Goal: Navigation & Orientation: Find specific page/section

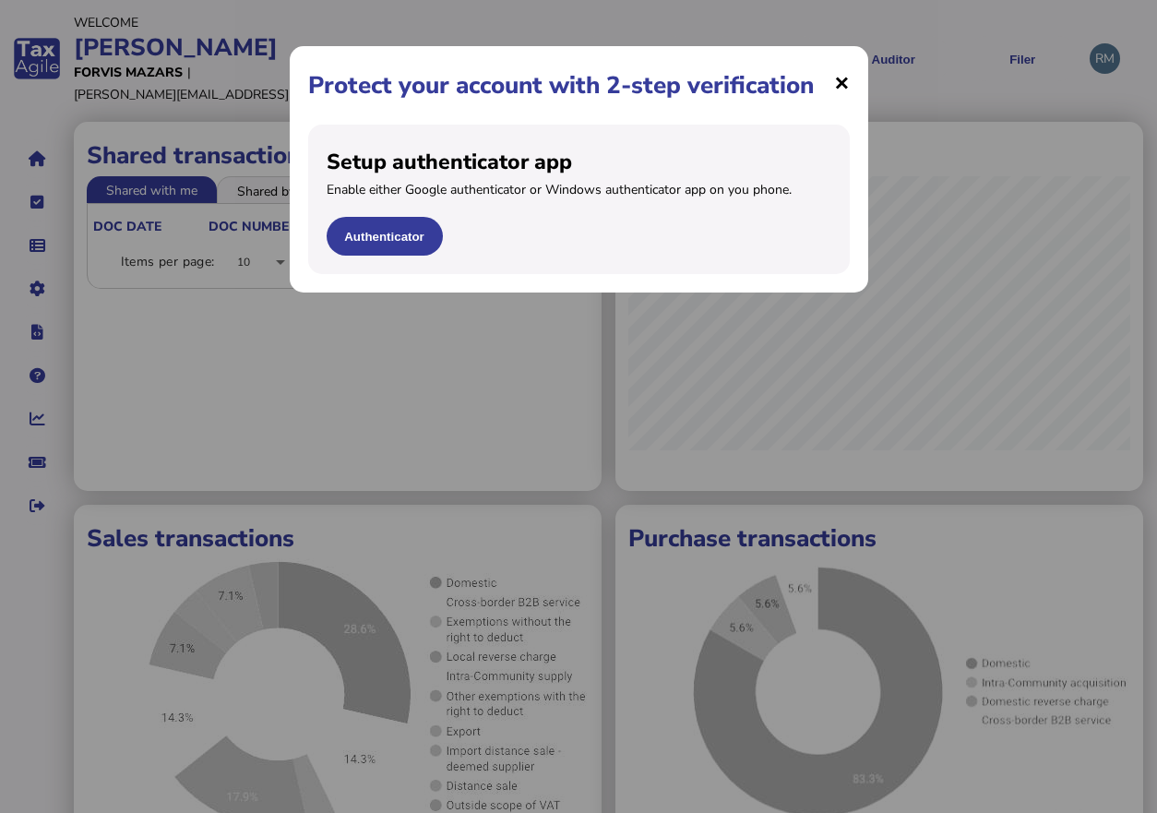
click at [836, 83] on span "×" at bounding box center [842, 82] width 16 height 35
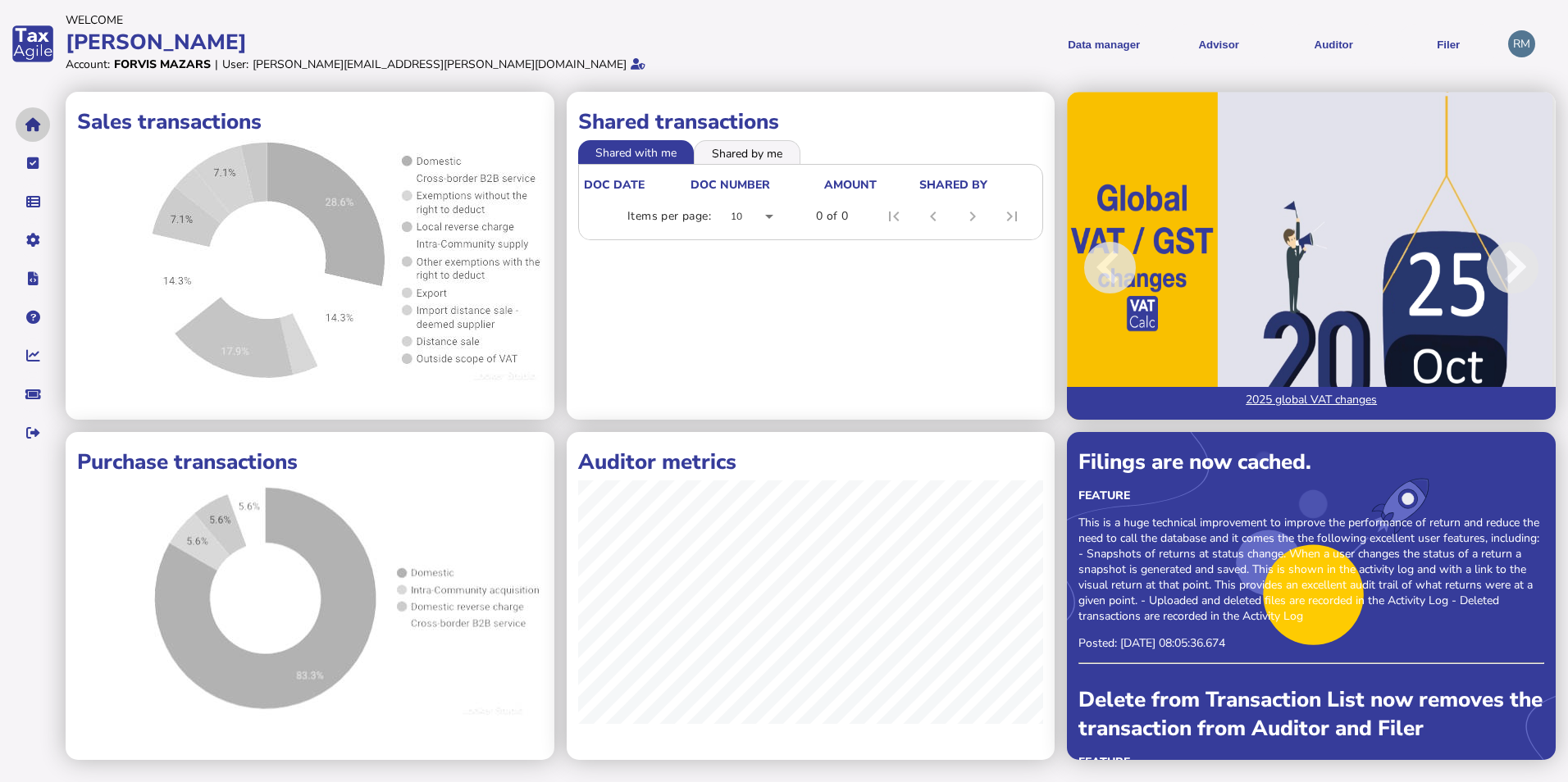
click at [28, 125] on icon "navigate application pages" at bounding box center [34, 124] width 16 height 1
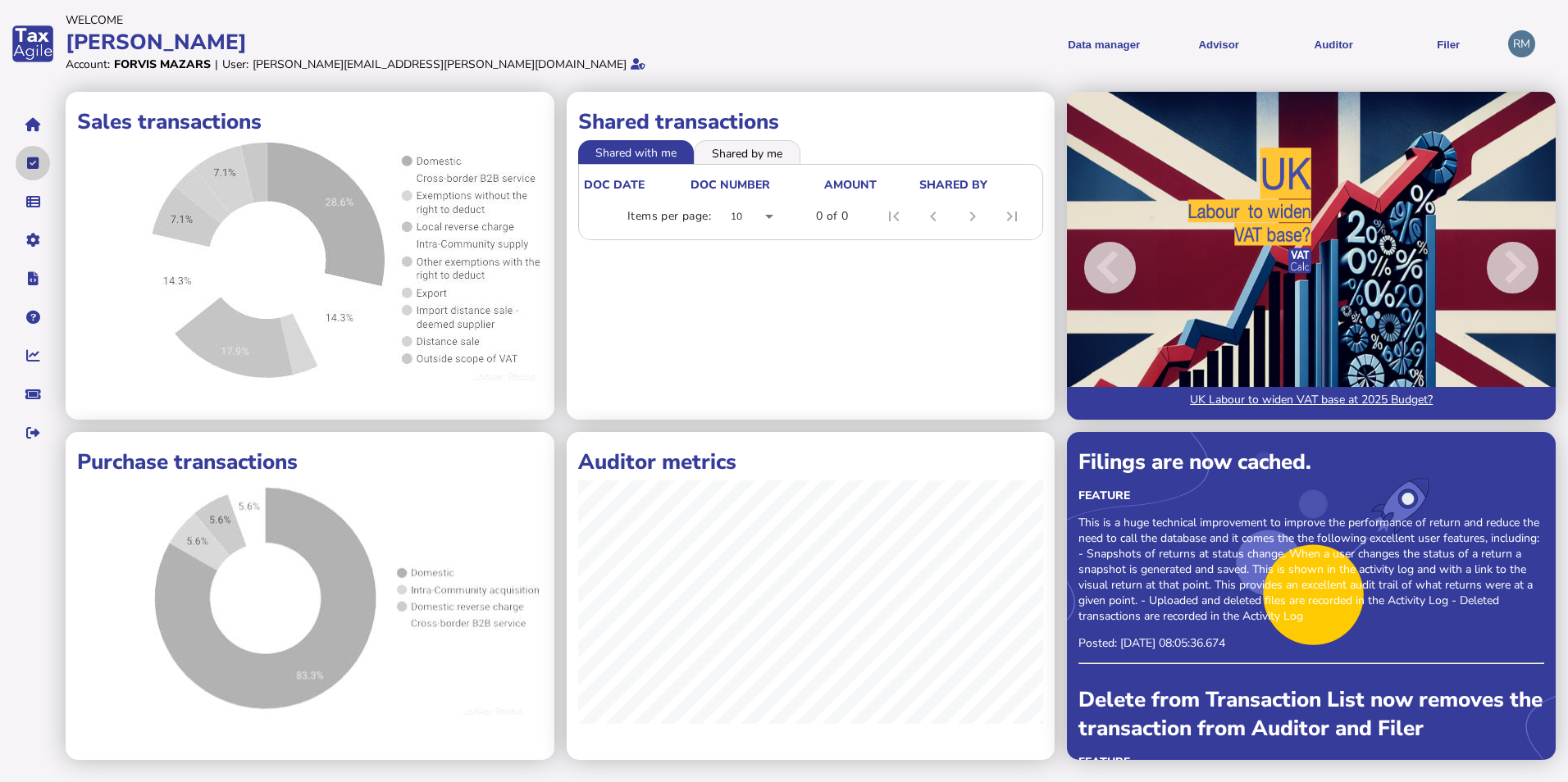
click at [31, 164] on icon "navigate application pages" at bounding box center [33, 164] width 12 height 1
select select "**********"
select select "********"
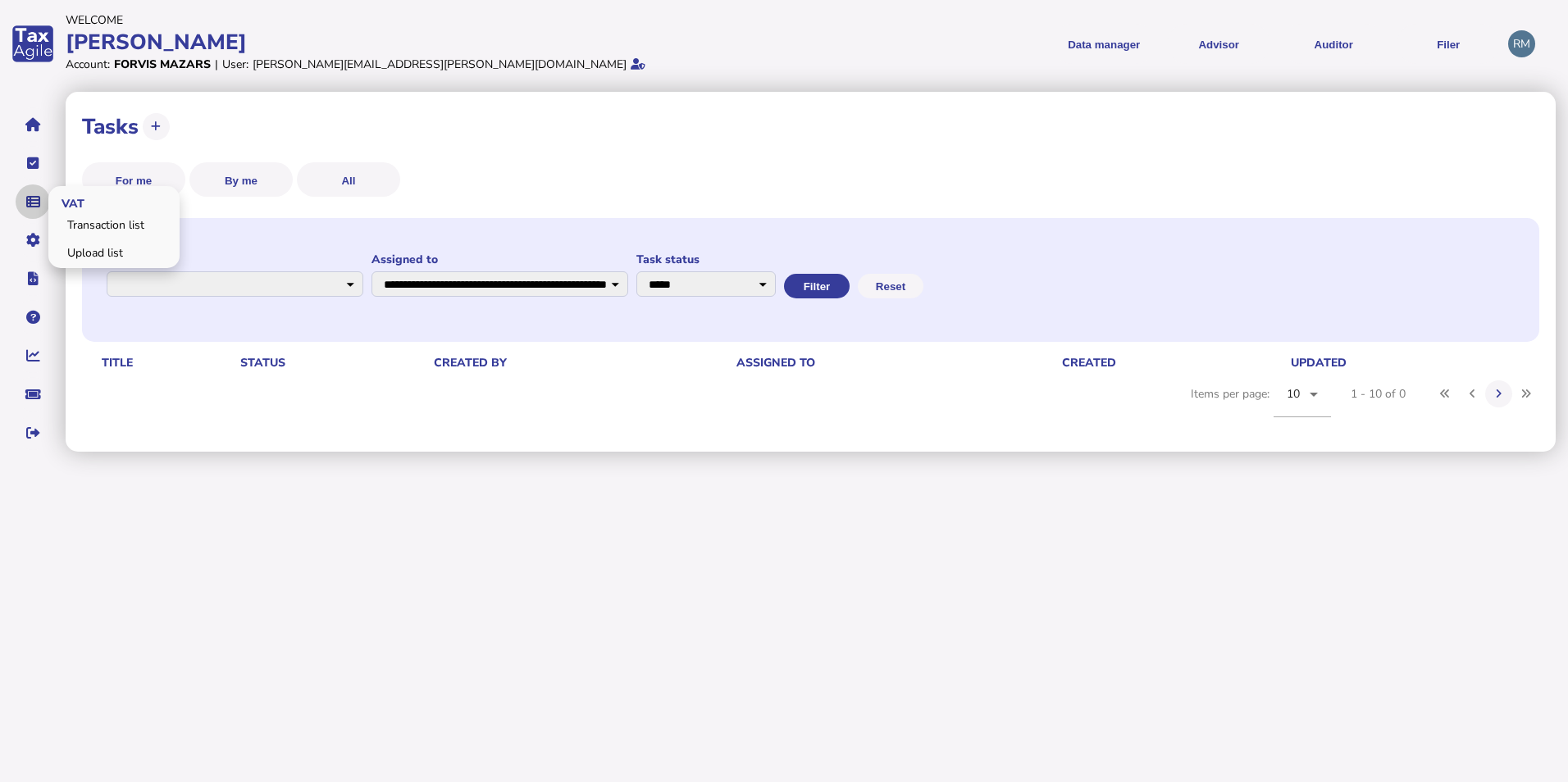
click at [31, 202] on icon "navigate application pages" at bounding box center [34, 202] width 14 height 1
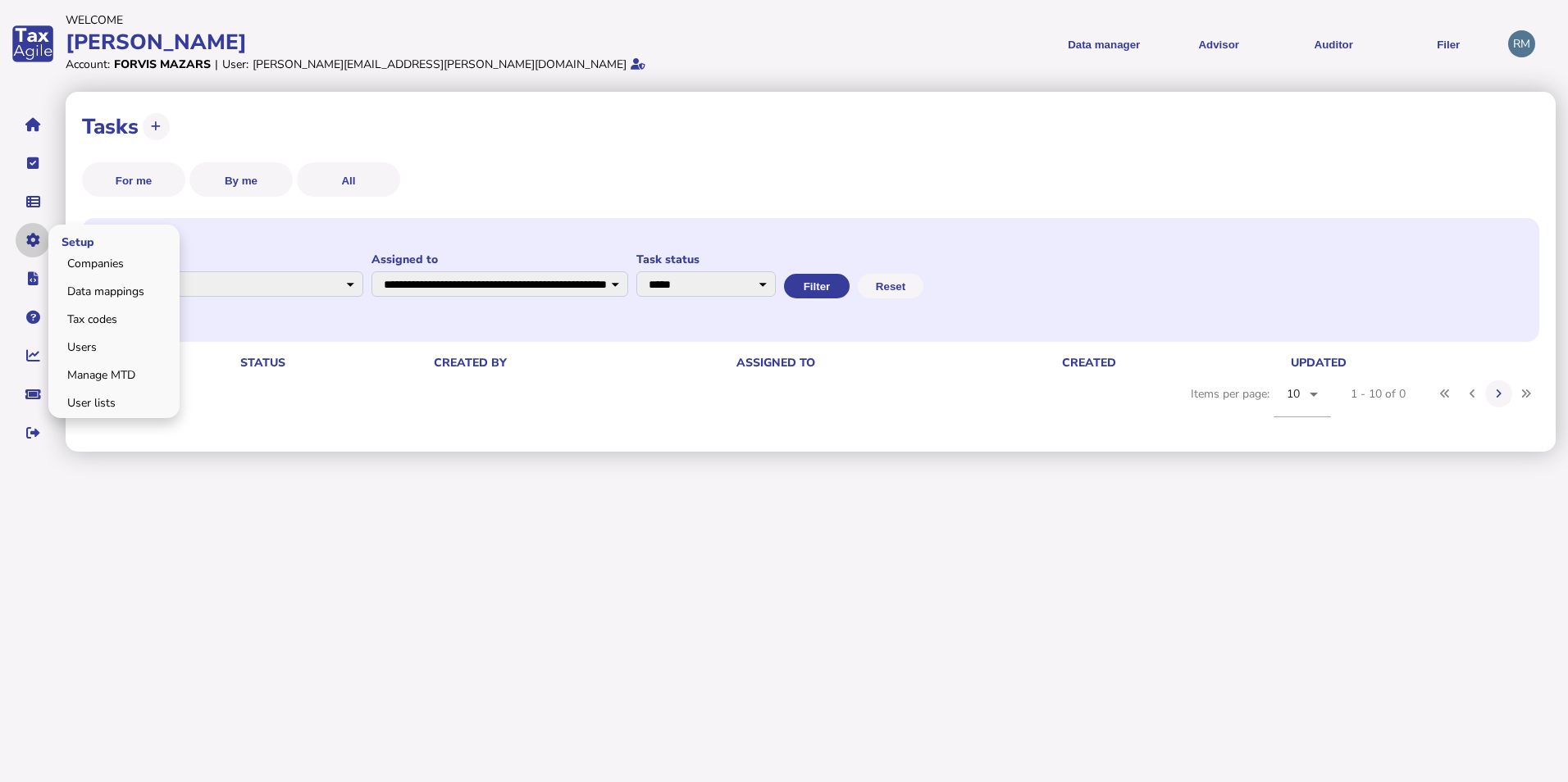
click at [33, 240] on icon "navigate application pages" at bounding box center [34, 240] width 14 height 1
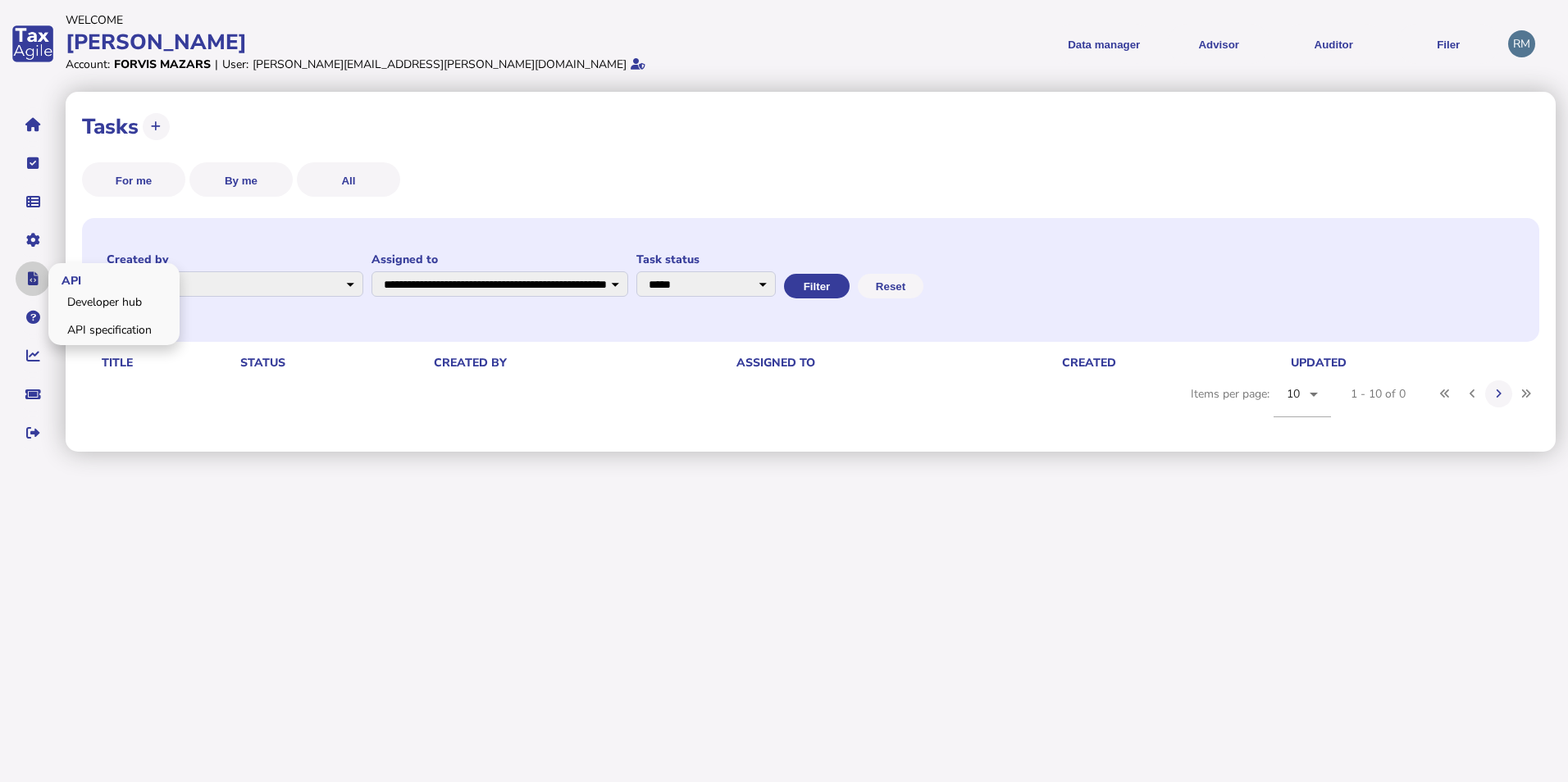
click at [36, 280] on icon "navigate application pages" at bounding box center [33, 279] width 11 height 1
click at [33, 318] on icon "navigate application pages" at bounding box center [34, 317] width 14 height 1
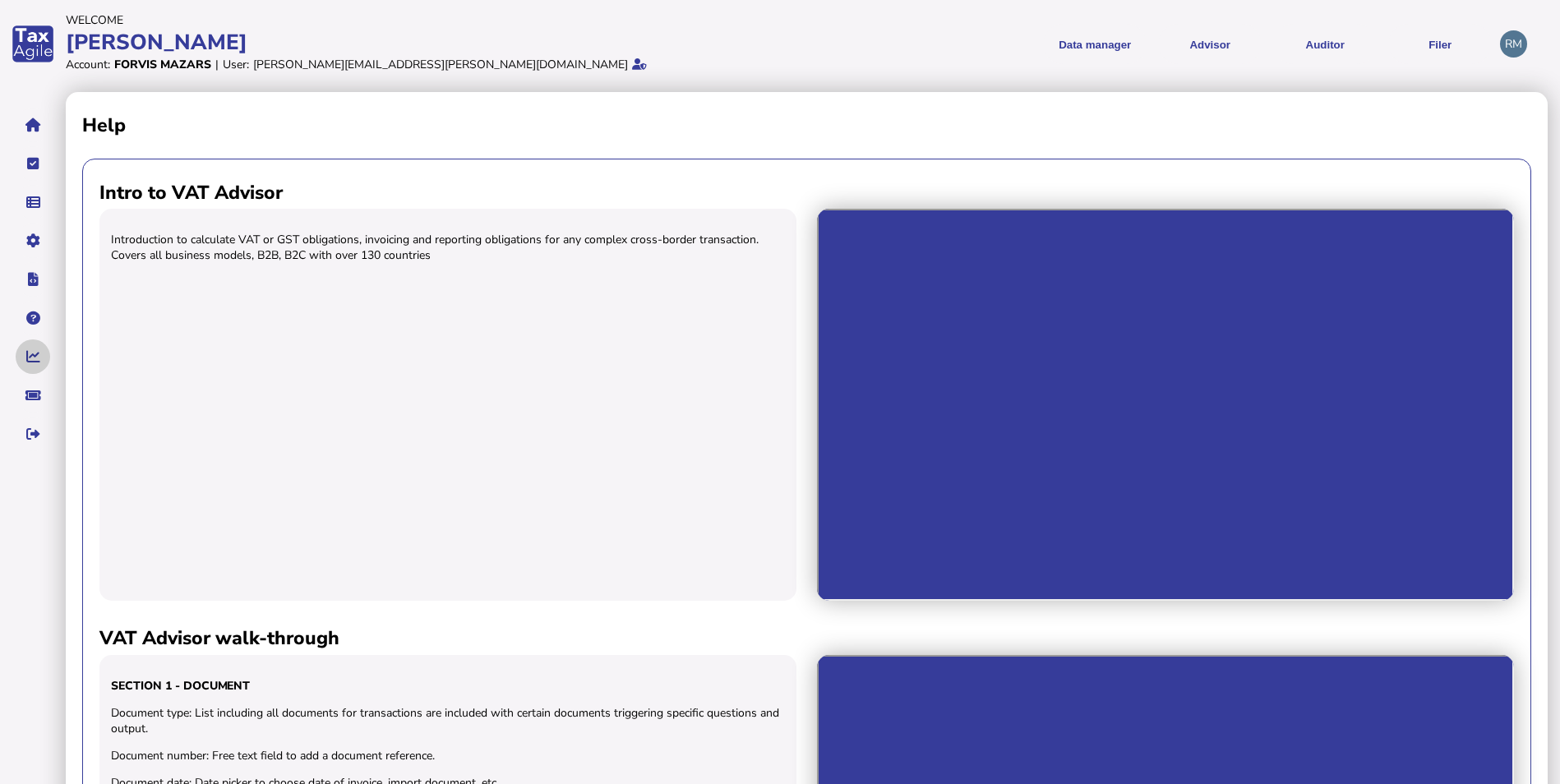
click at [34, 357] on icon "navigate application pages" at bounding box center [34, 356] width 14 height 1
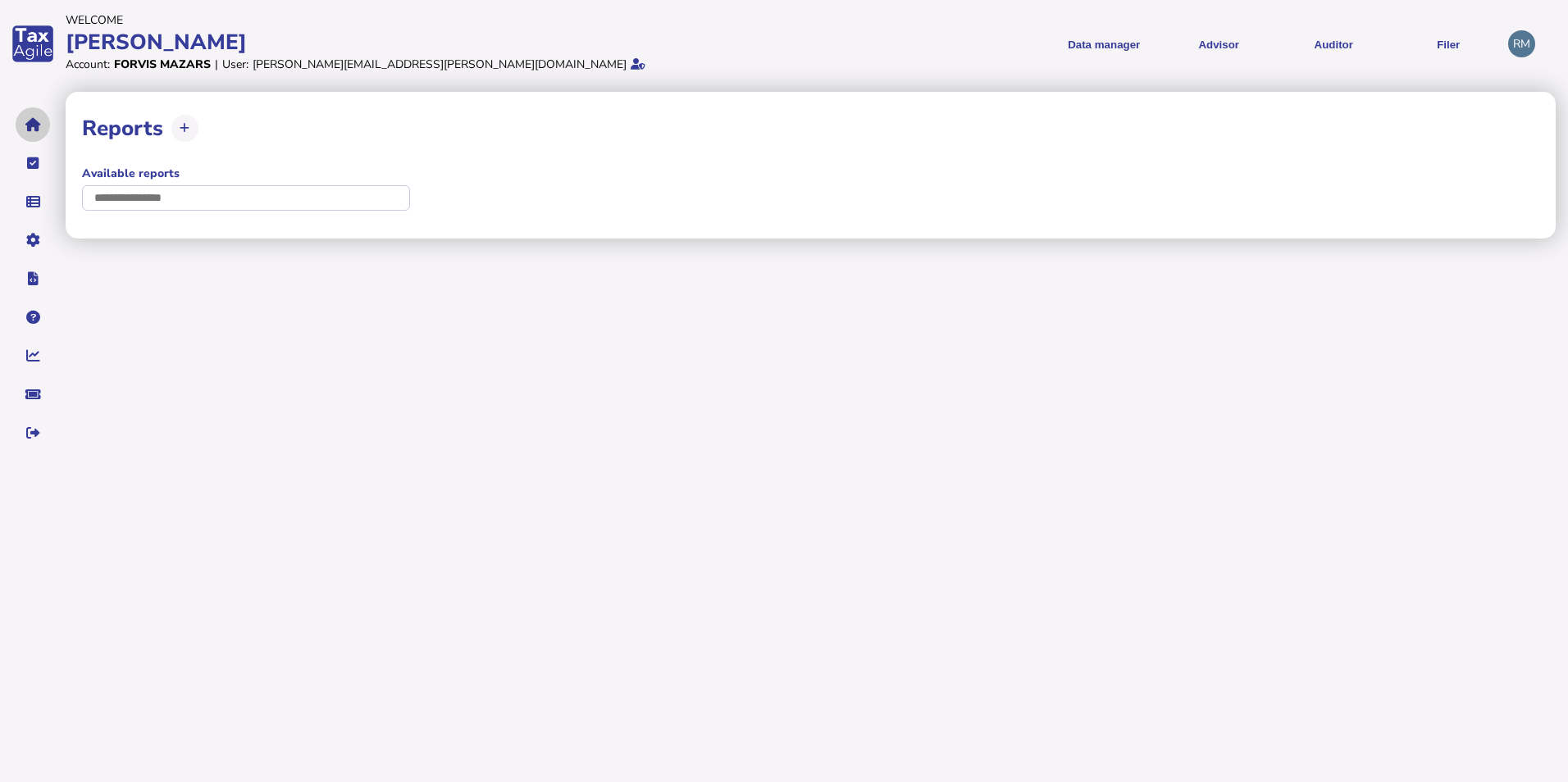
click at [30, 125] on icon "navigate application pages" at bounding box center [34, 124] width 16 height 1
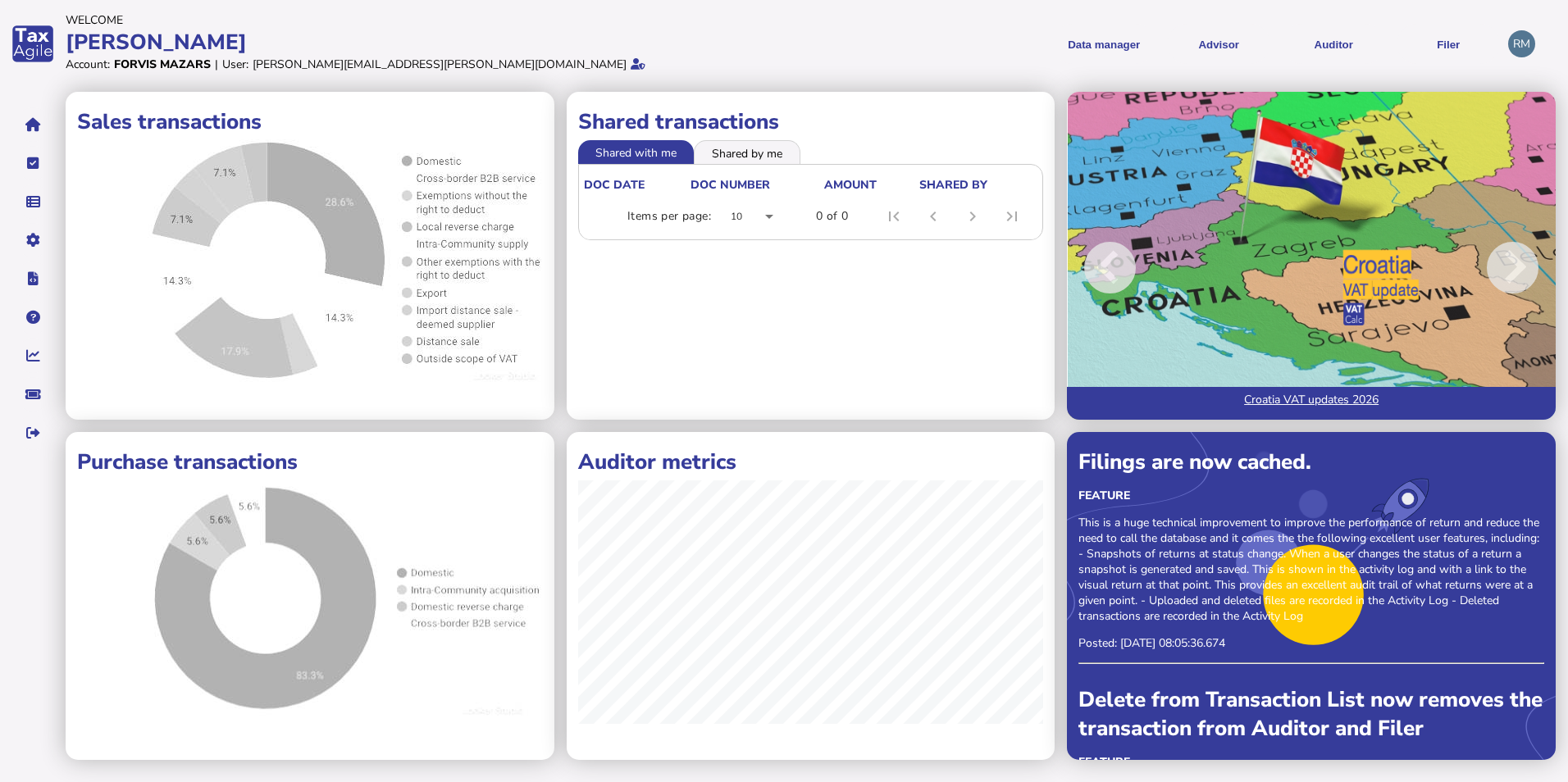
click at [767, 218] on div at bounding box center [751, 216] width 68 height 39
click at [761, 334] on mat-option "100" at bounding box center [752, 338] width 68 height 39
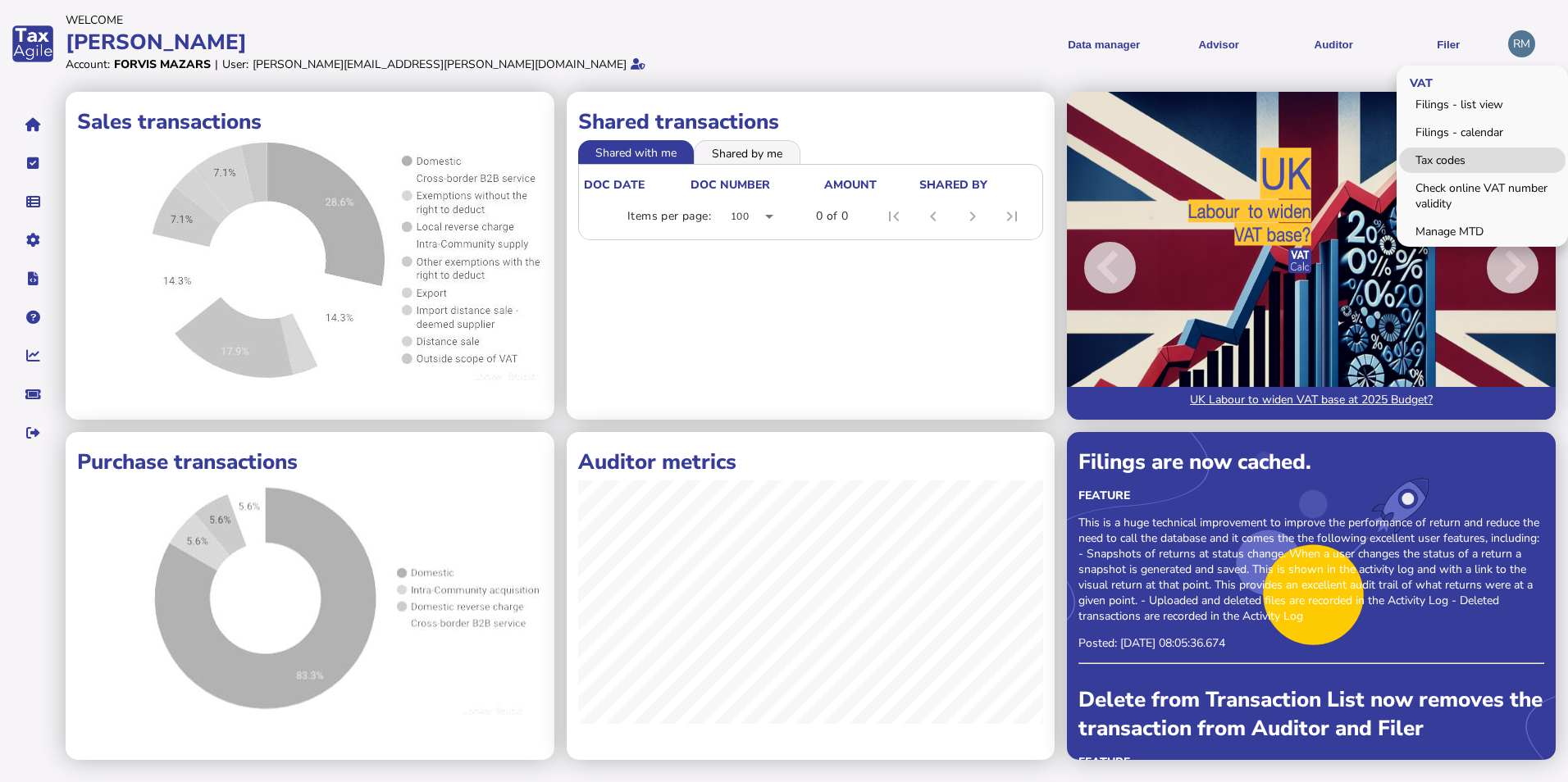
click at [1028, 164] on link "Tax codes" at bounding box center [1482, 160] width 166 height 26
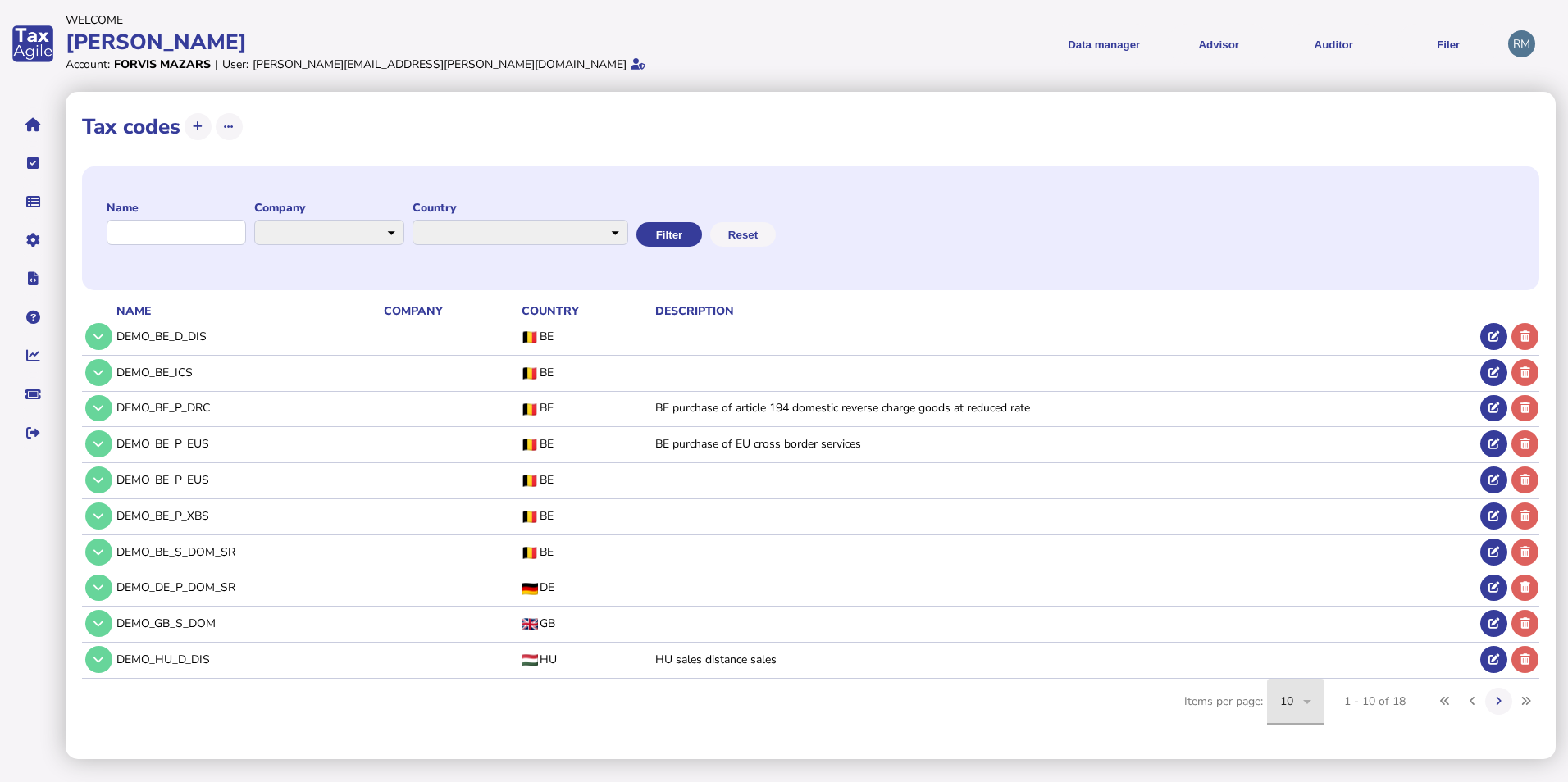
click at [1028, 698] on icon at bounding box center [1308, 702] width 20 height 20
click at [1028, 610] on span "100" at bounding box center [1290, 613] width 20 height 20
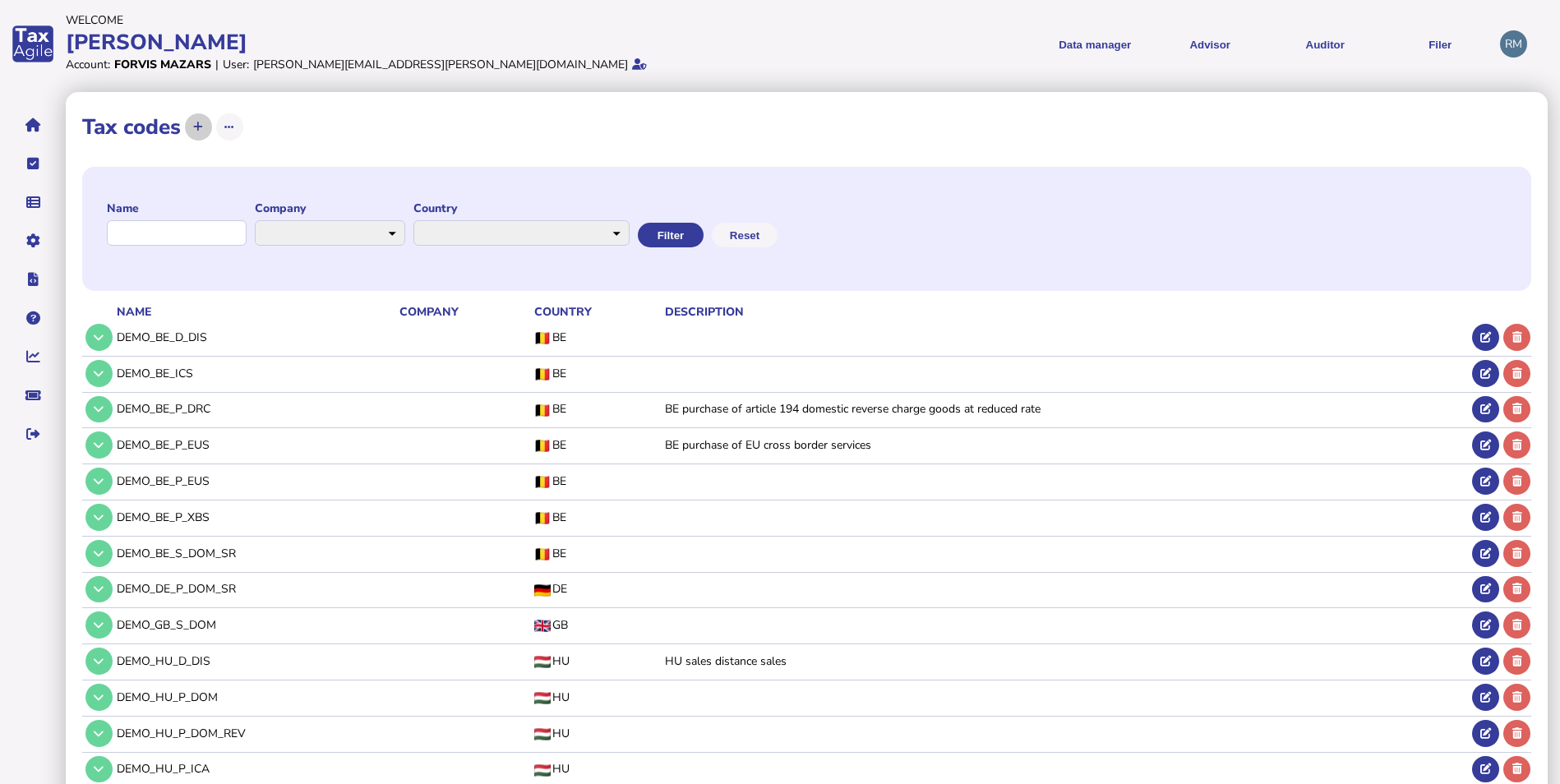
click at [188, 126] on button at bounding box center [199, 127] width 27 height 27
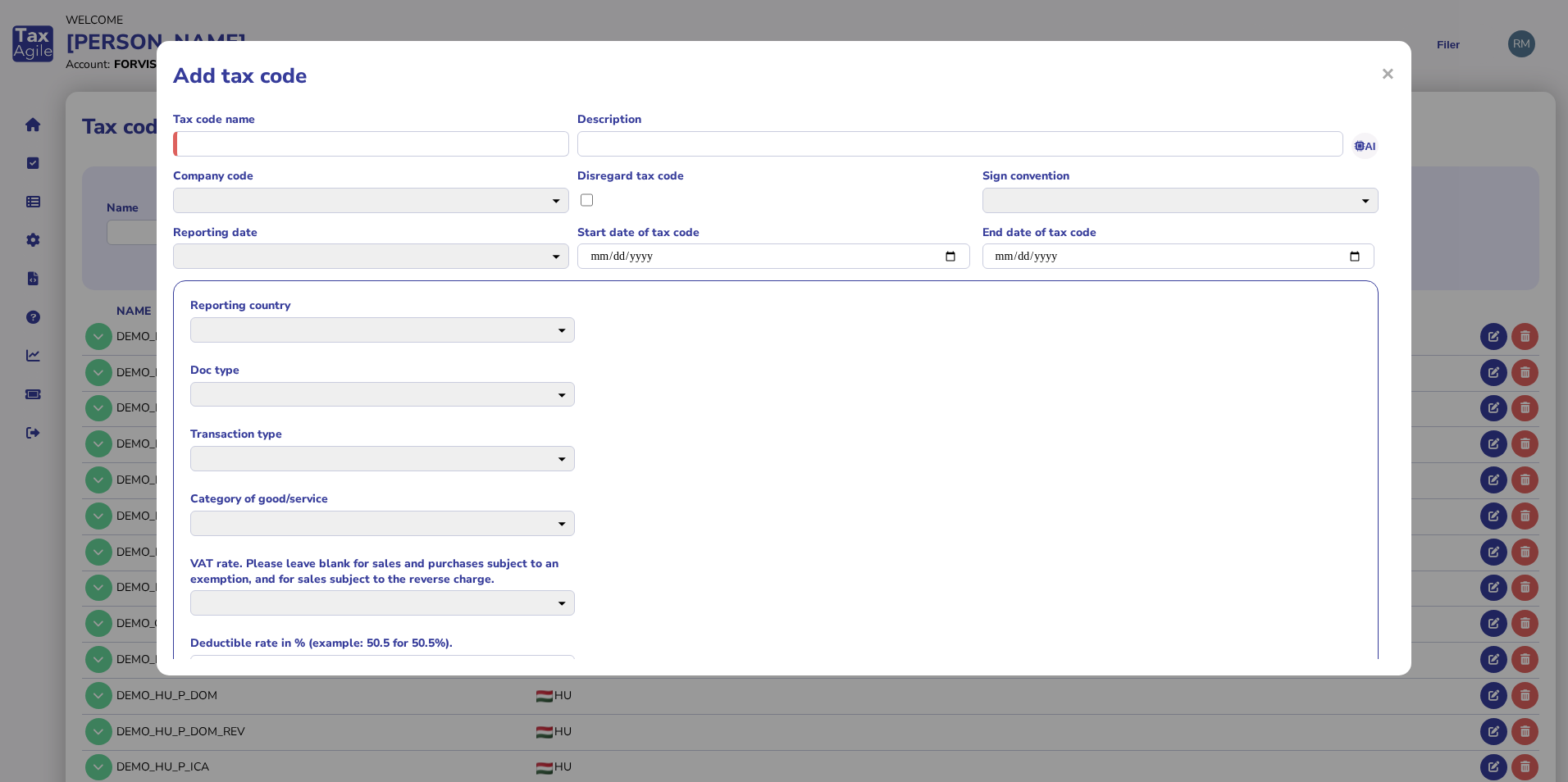
click at [1028, 73] on span "×" at bounding box center [1388, 73] width 14 height 31
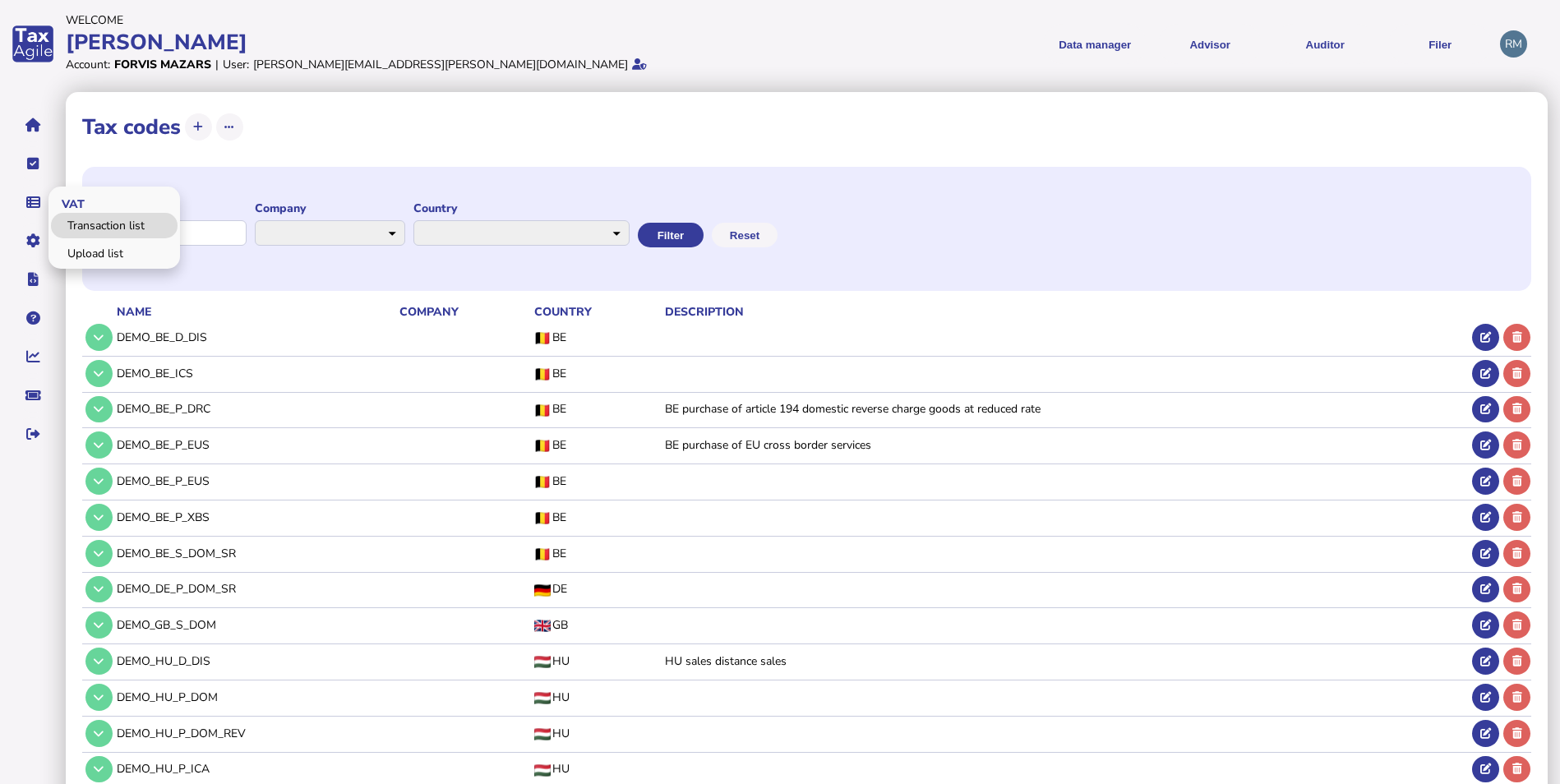
click at [99, 231] on link "Transaction list" at bounding box center [114, 225] width 127 height 26
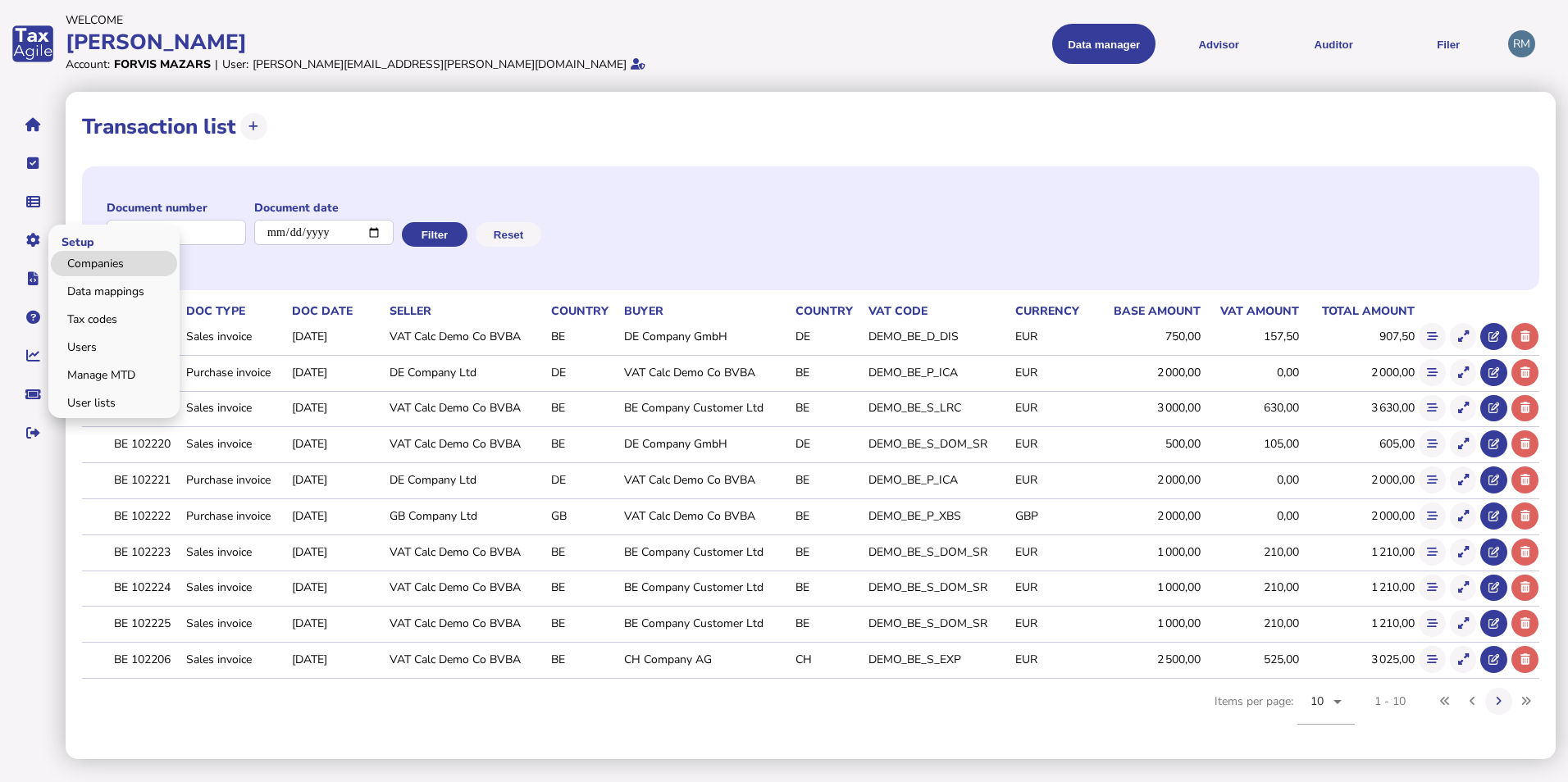
click at [99, 267] on link "Companies" at bounding box center [114, 263] width 126 height 26
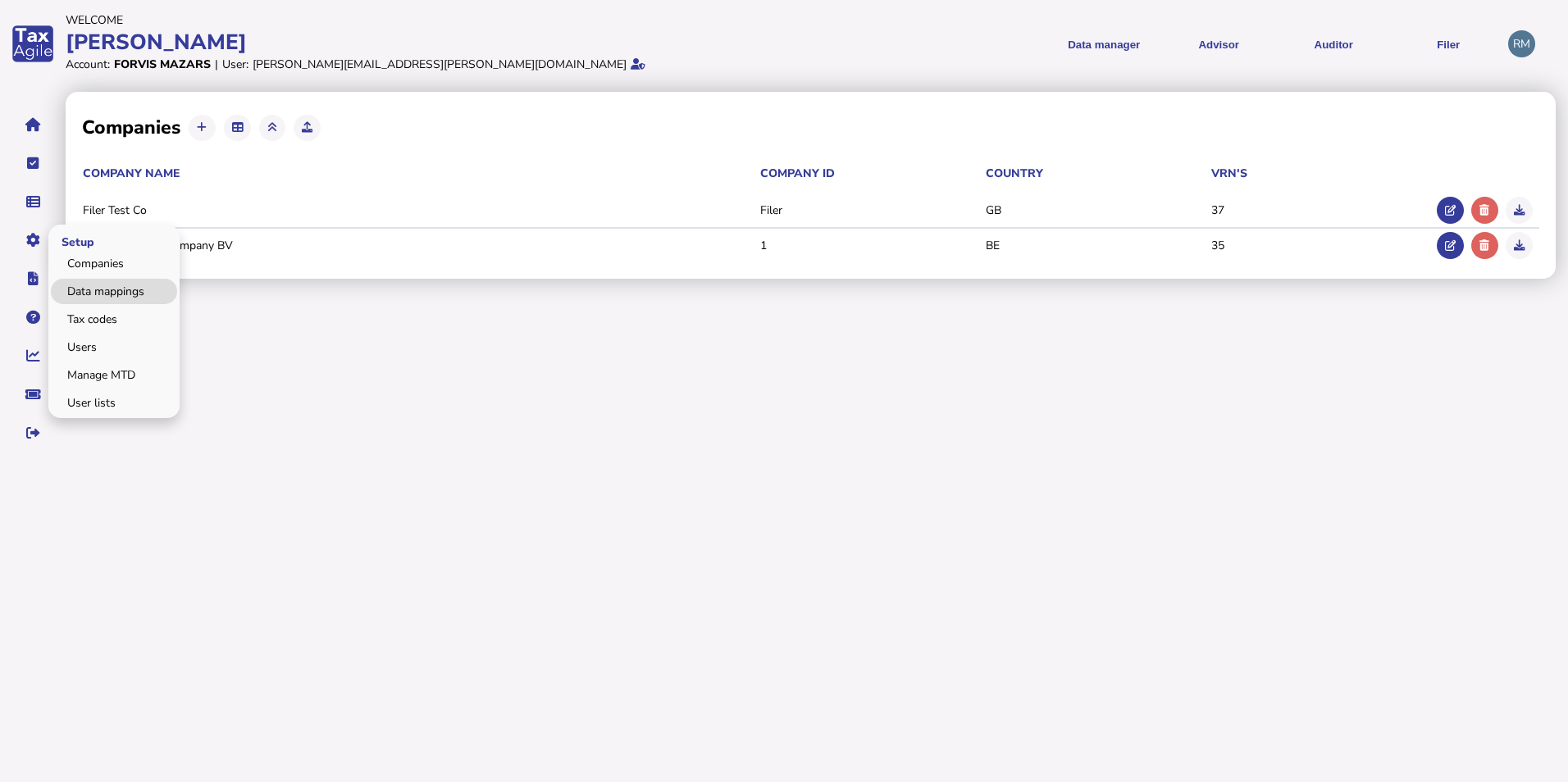
click at [108, 302] on link "Data mappings" at bounding box center [114, 291] width 126 height 26
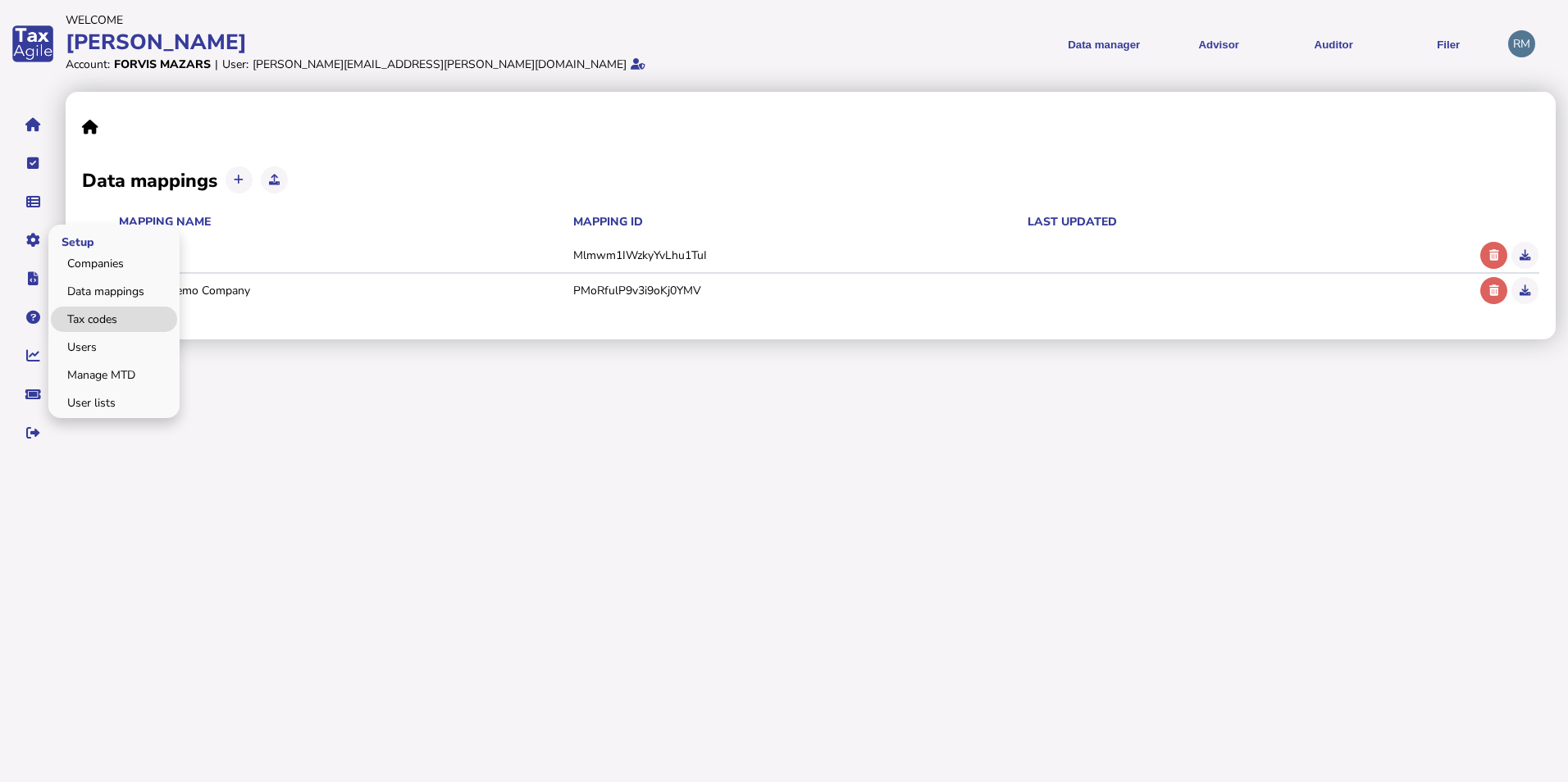
click at [108, 313] on link "Tax codes" at bounding box center [114, 319] width 126 height 26
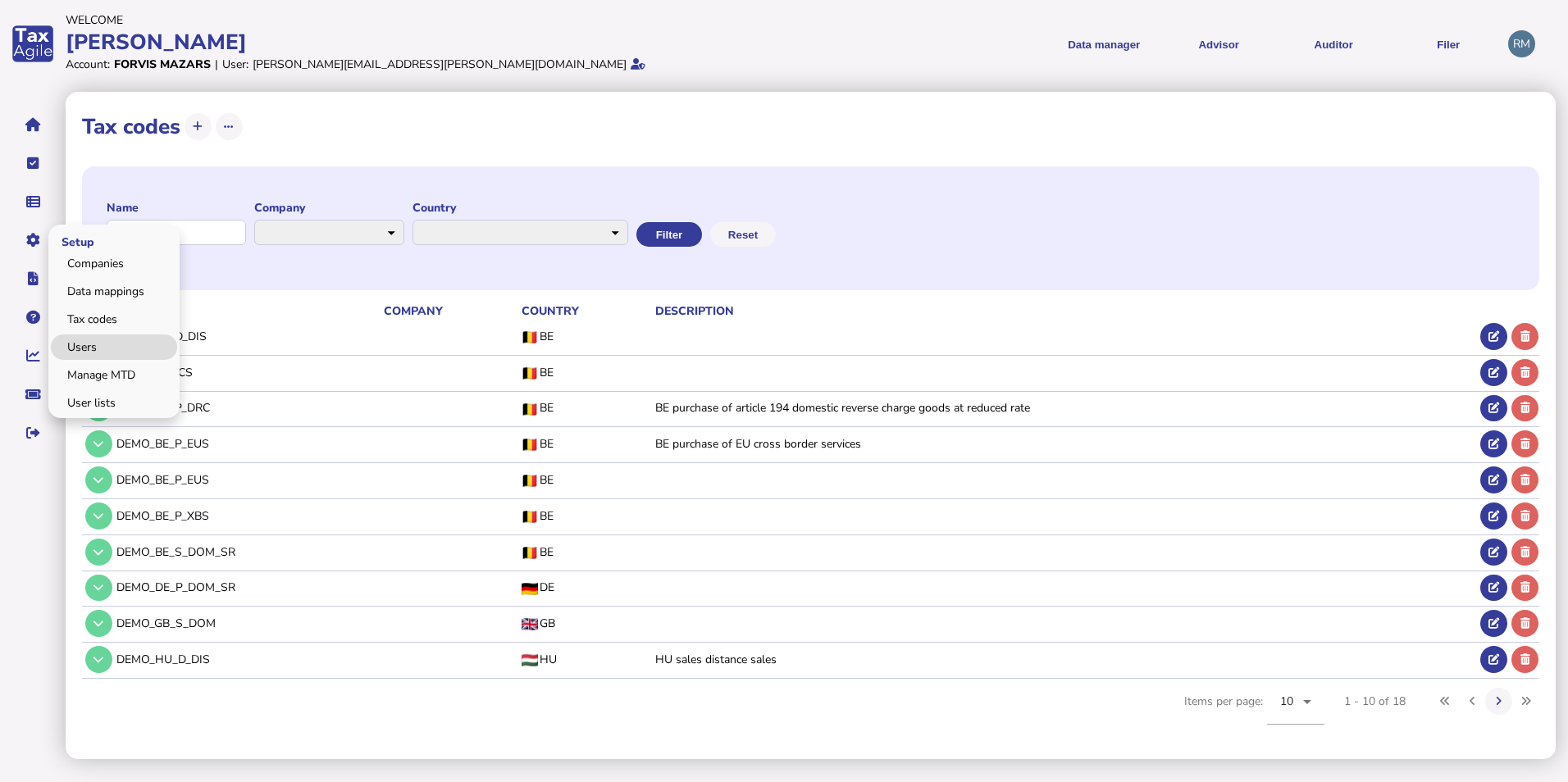
click at [98, 349] on link "Users" at bounding box center [114, 347] width 126 height 26
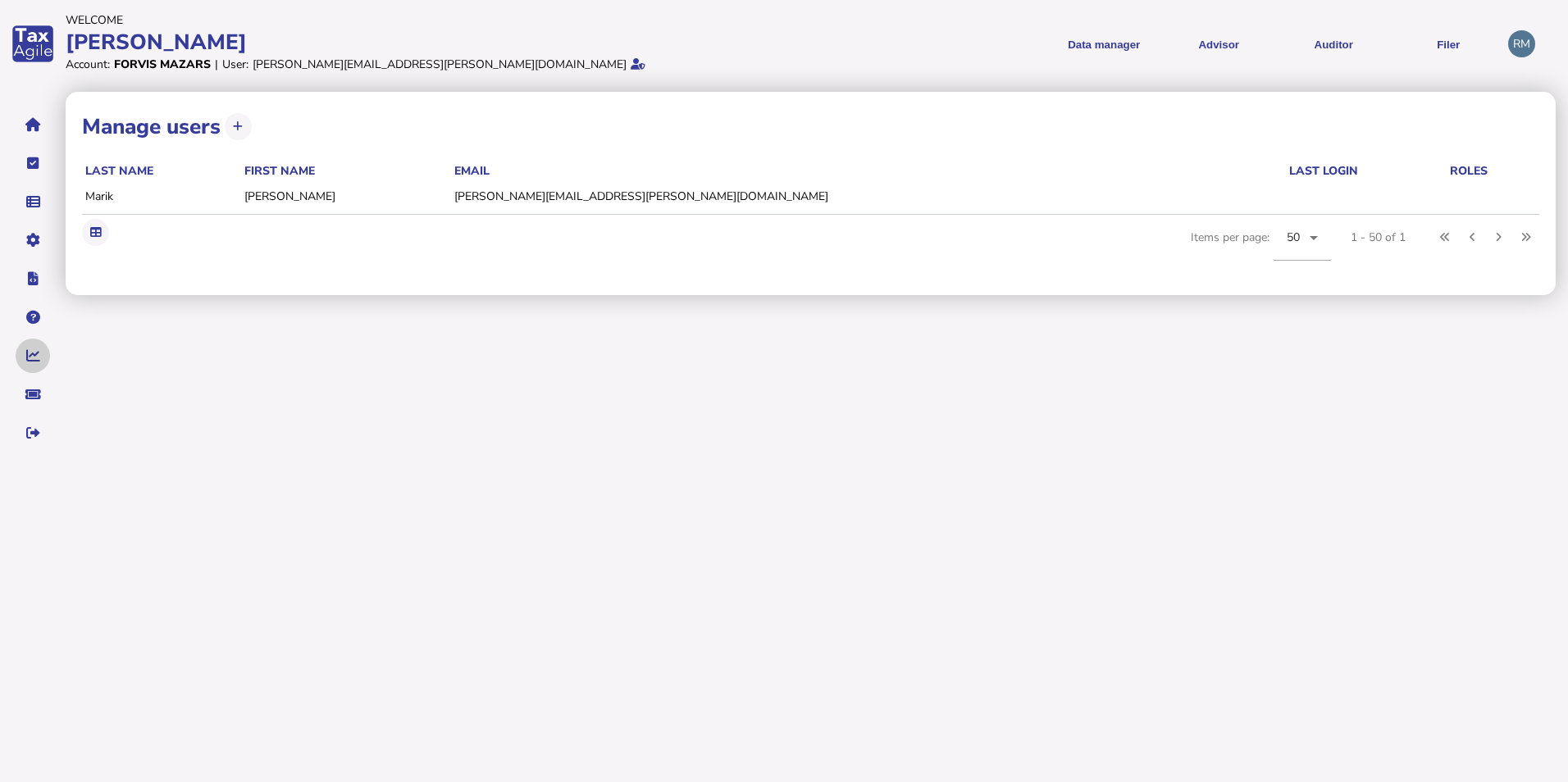
click at [28, 346] on button "navigate application pages" at bounding box center [33, 355] width 35 height 35
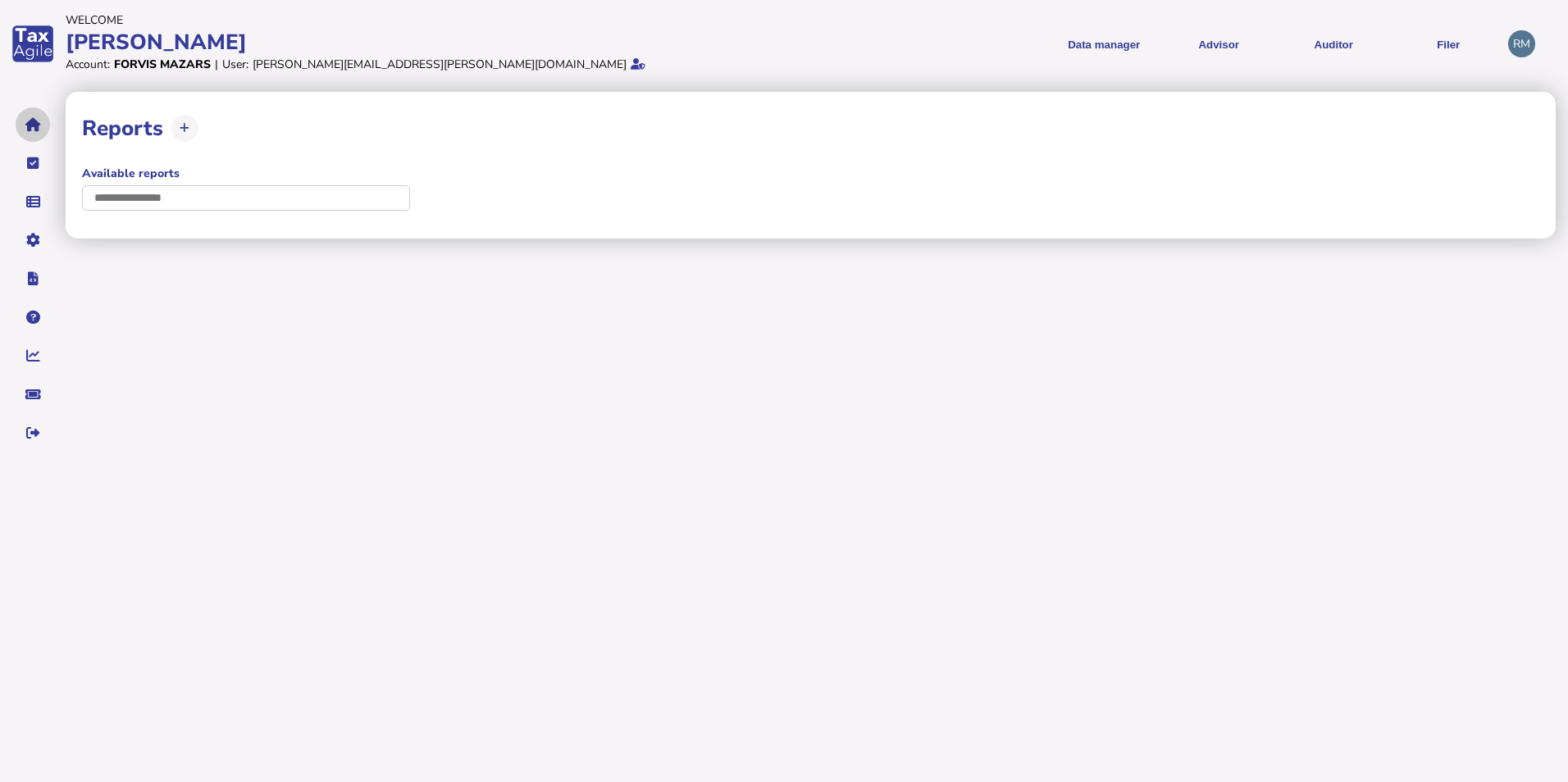
click at [24, 129] on button "navigate application pages" at bounding box center [33, 124] width 35 height 35
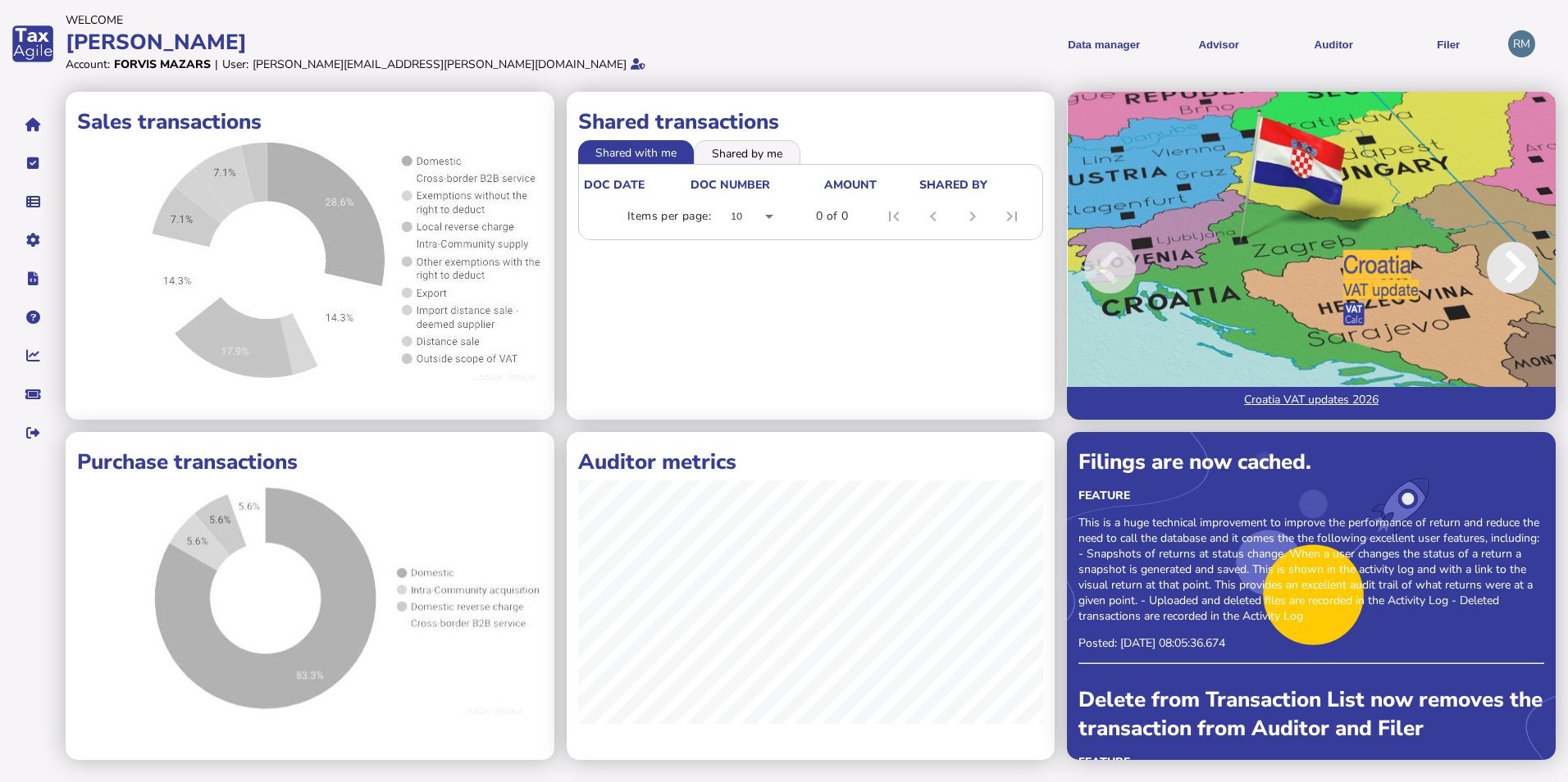
click at [1028, 265] on span at bounding box center [1513, 267] width 52 height 52
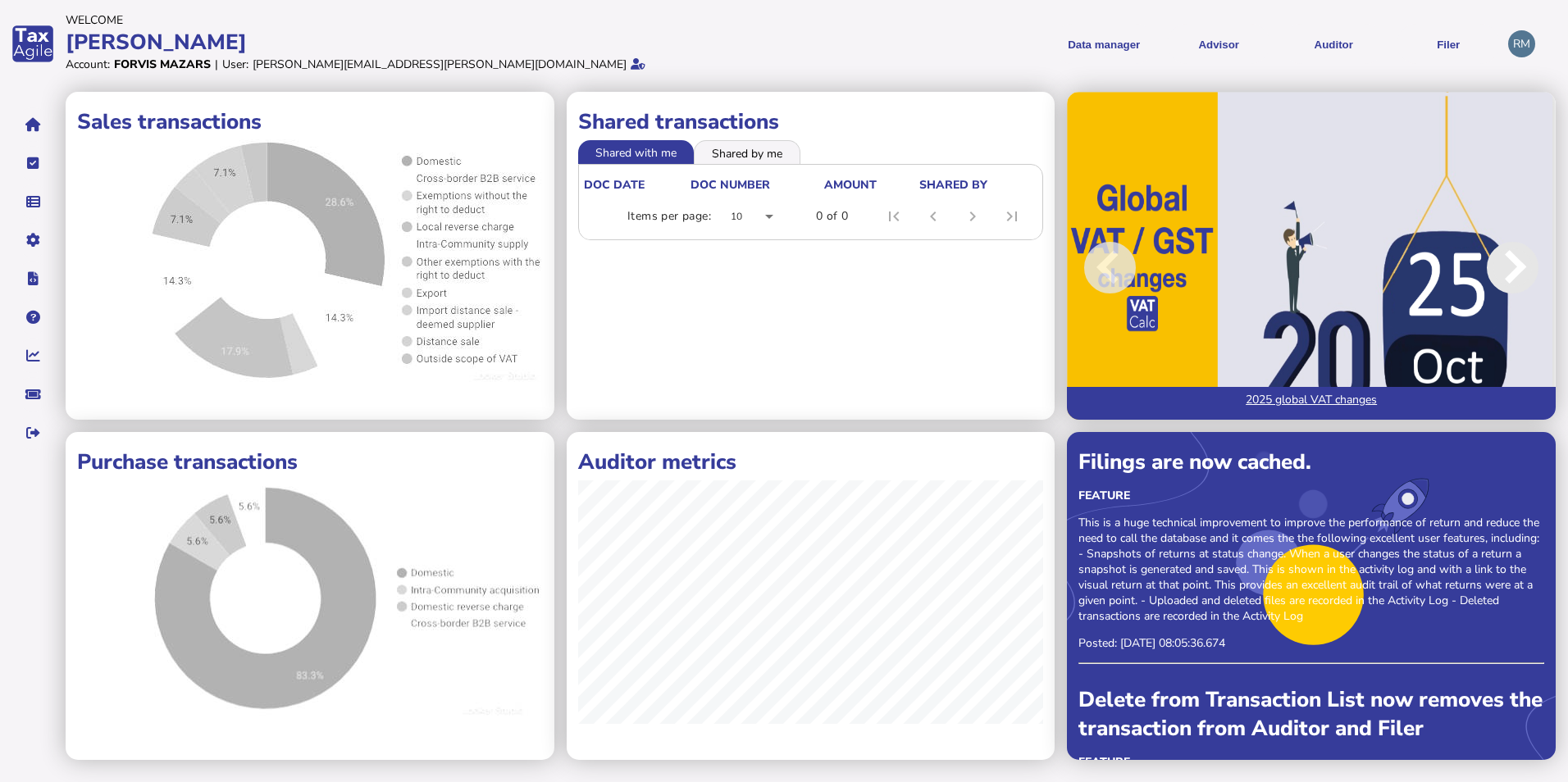
click at [1028, 265] on span at bounding box center [1513, 267] width 52 height 52
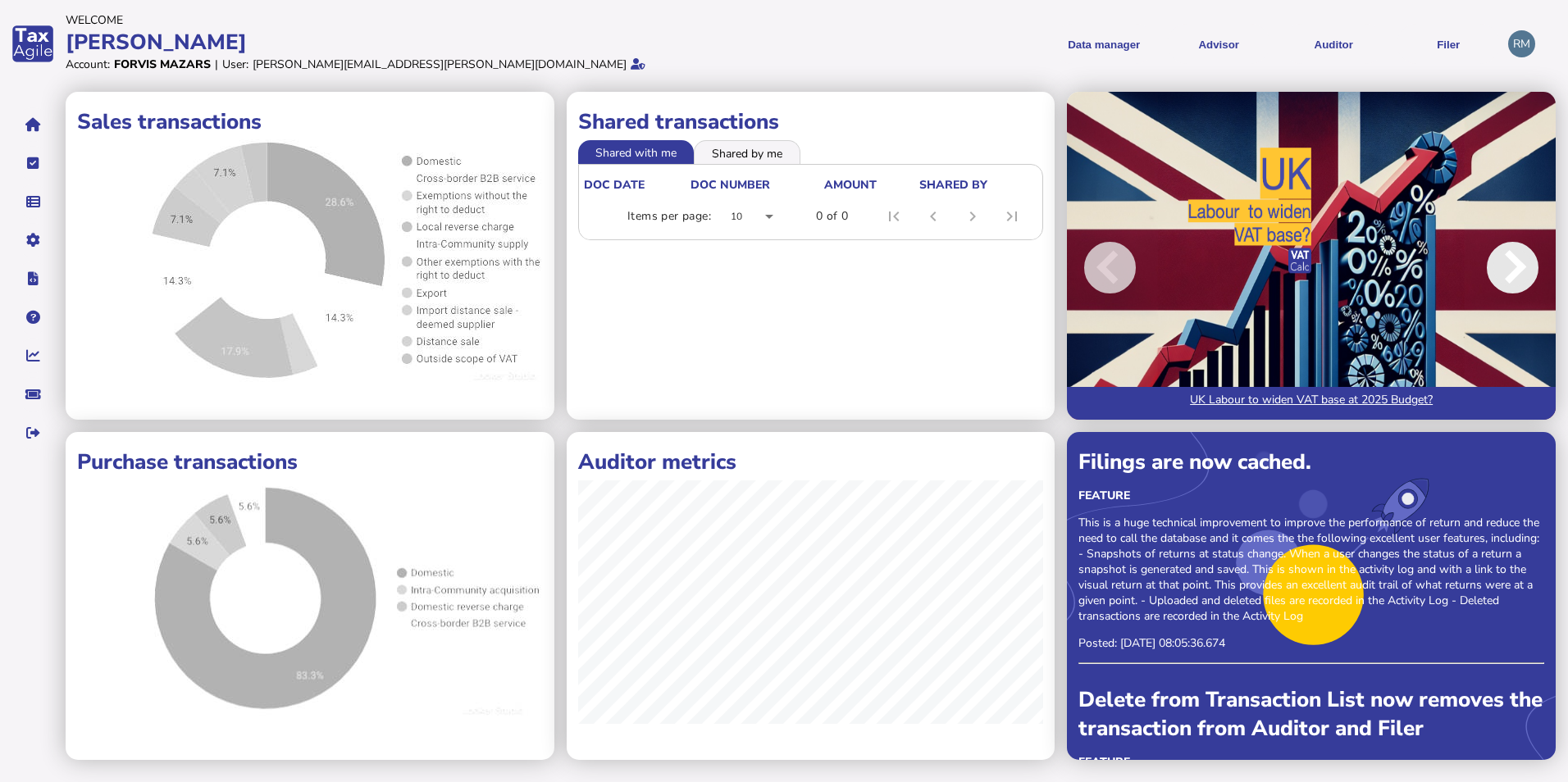
click at [1028, 265] on span at bounding box center [1513, 267] width 52 height 52
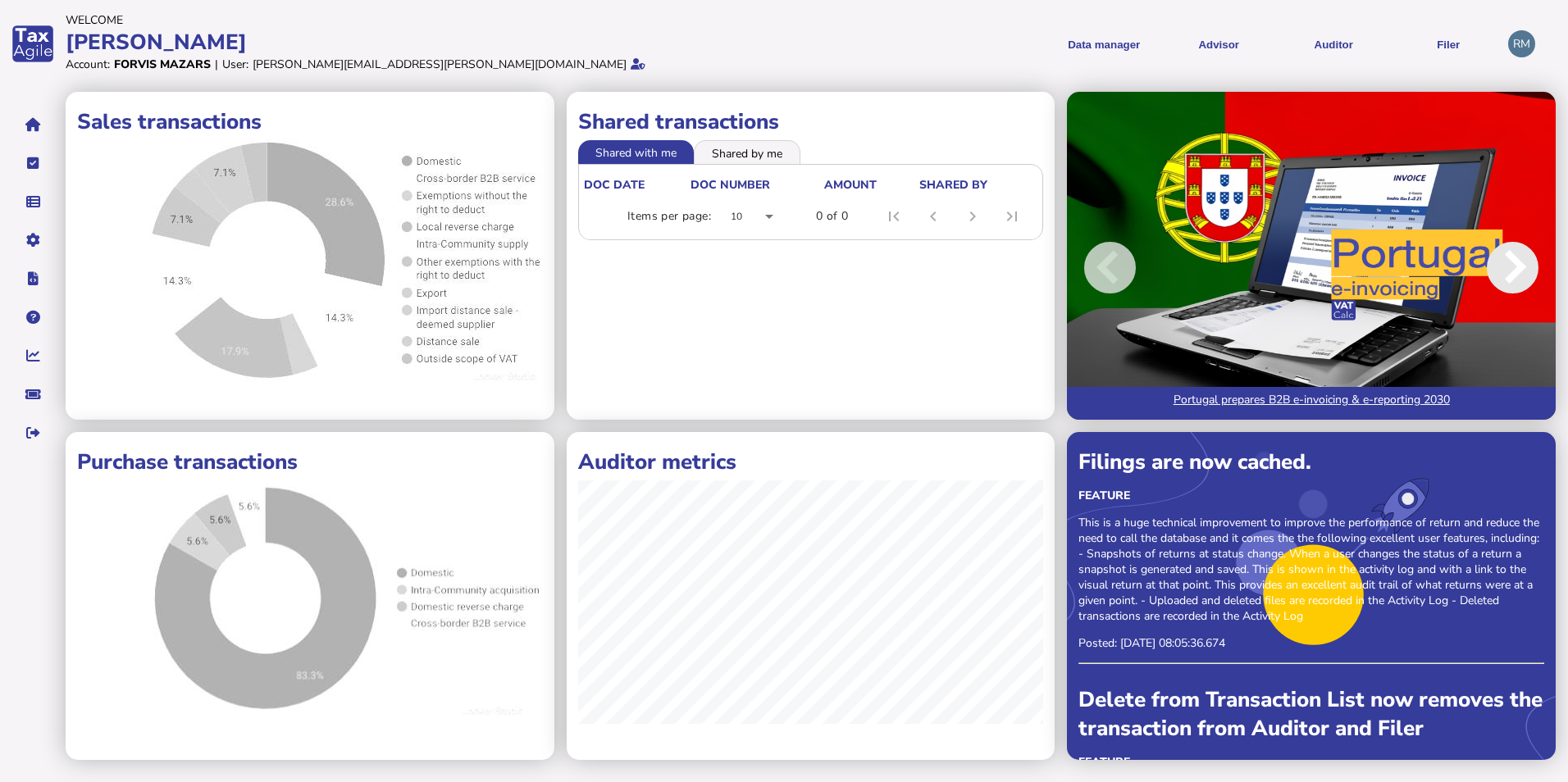
click at [1028, 265] on span at bounding box center [1513, 267] width 52 height 52
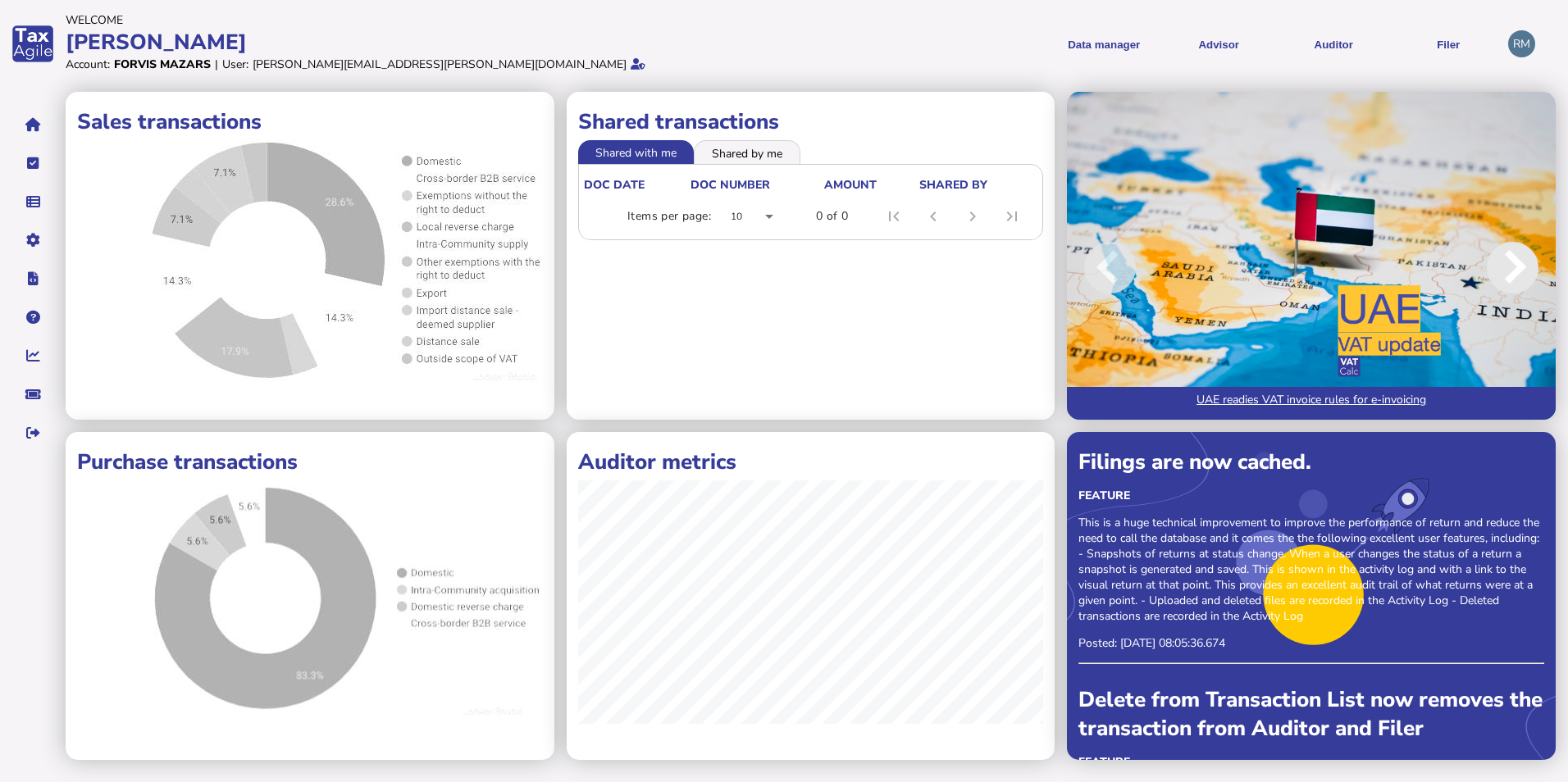
click at [1028, 265] on span at bounding box center [1513, 267] width 52 height 52
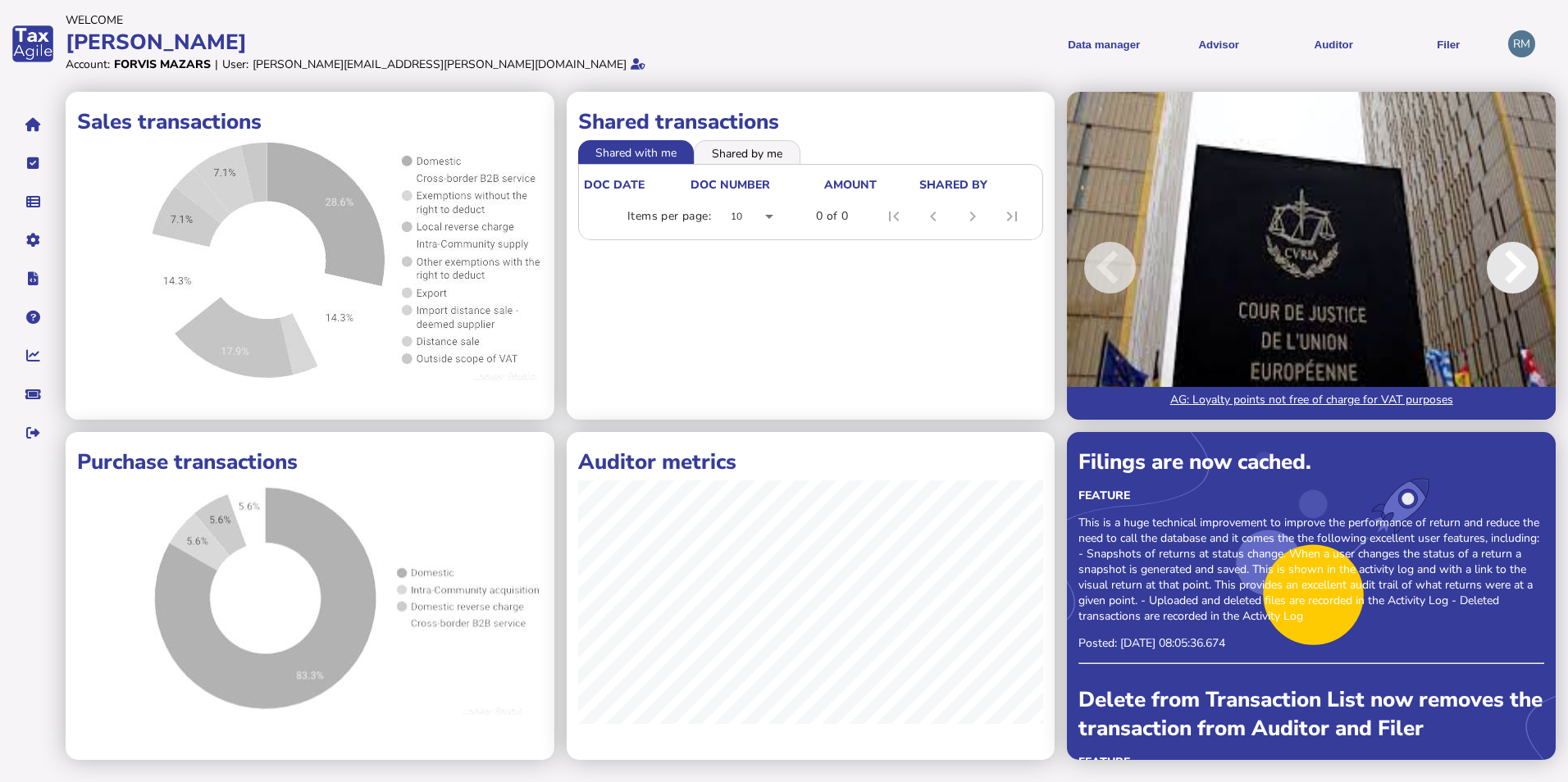
click at [1028, 265] on span at bounding box center [1513, 267] width 52 height 52
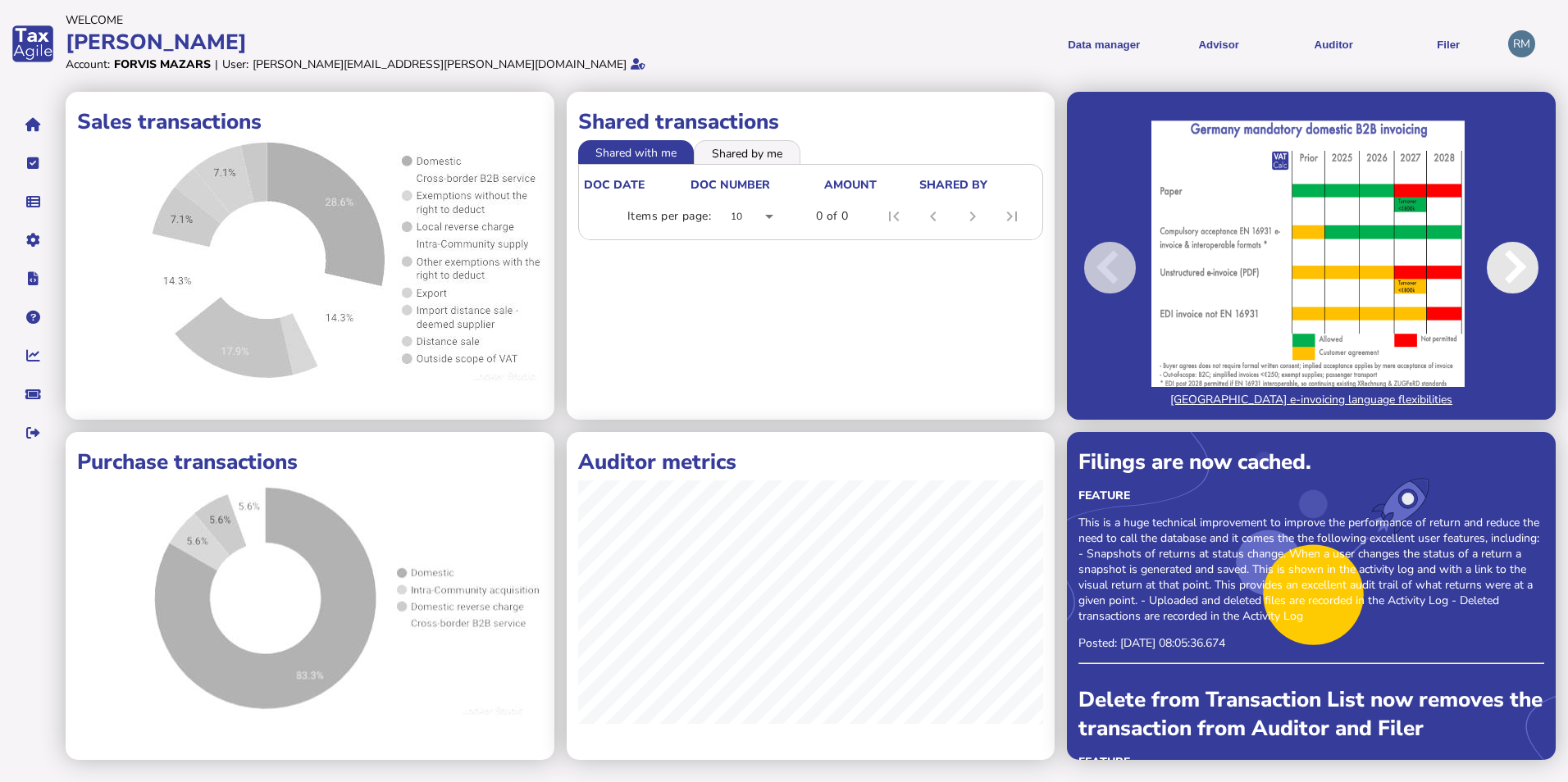
click at [1028, 265] on span at bounding box center [1513, 267] width 52 height 52
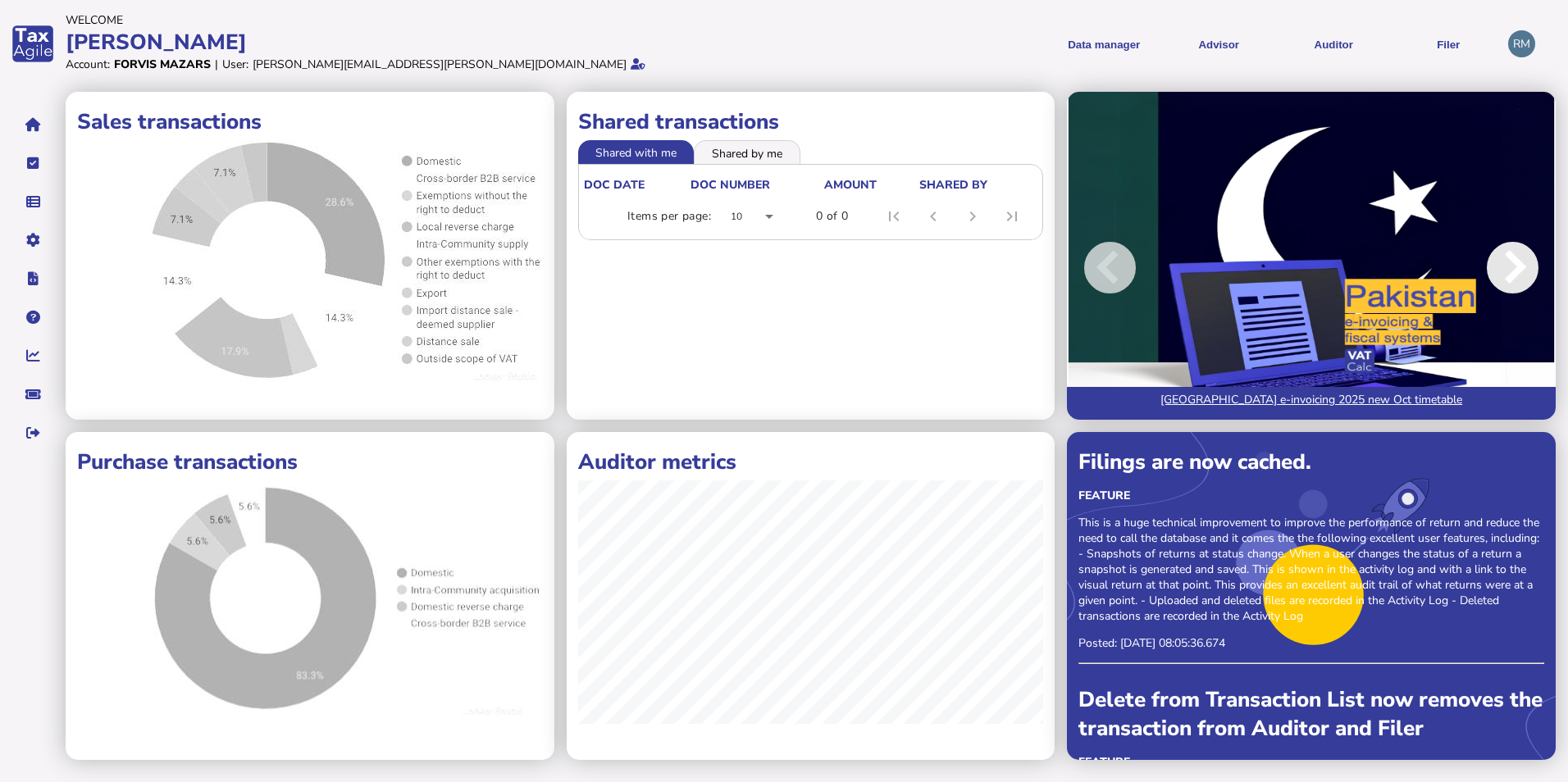
click at [1028, 265] on span at bounding box center [1513, 267] width 52 height 52
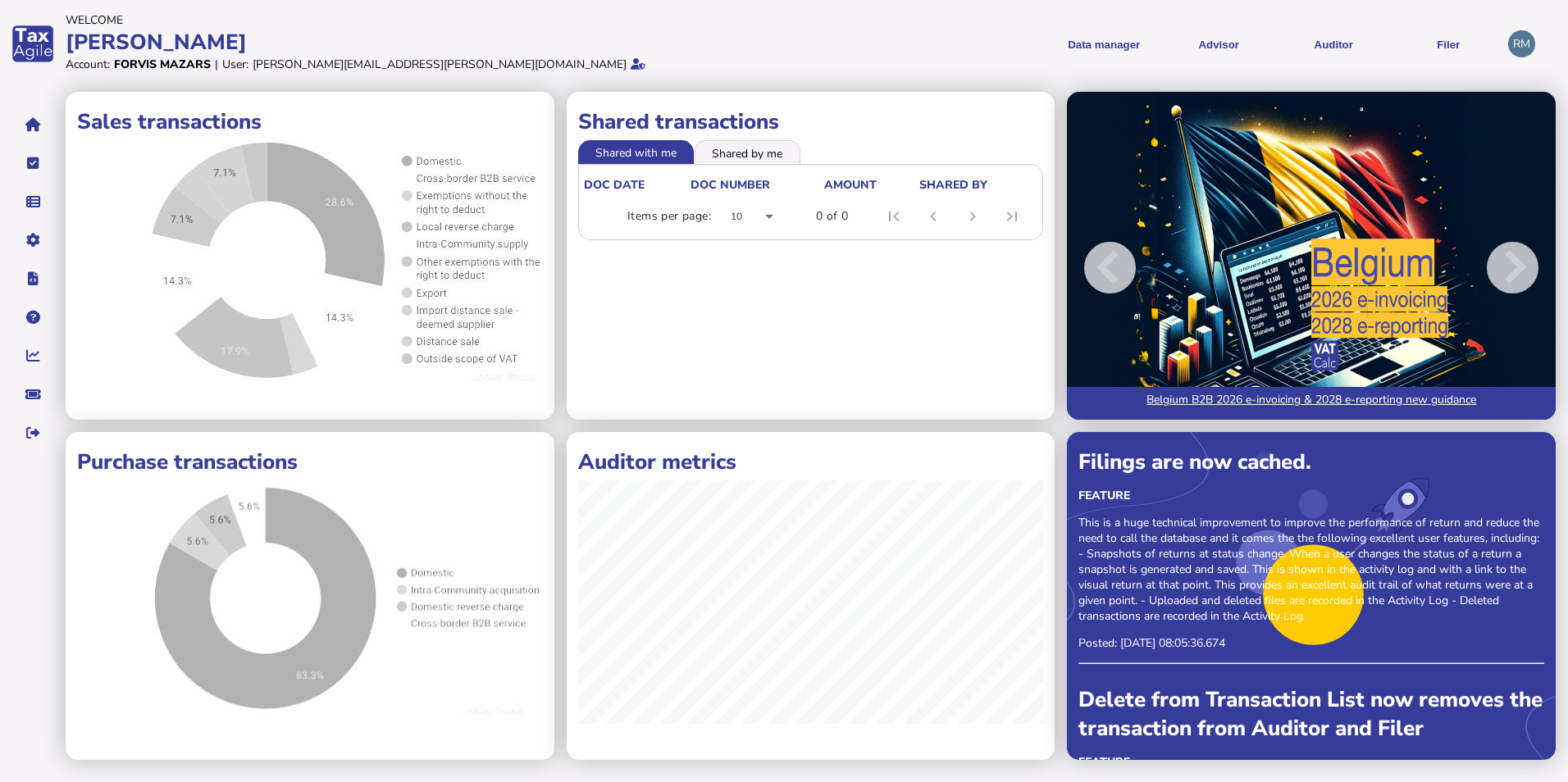
click at [1028, 585] on p "This is a huge technical improvement to improve the performance of return and r…" at bounding box center [1311, 569] width 466 height 109
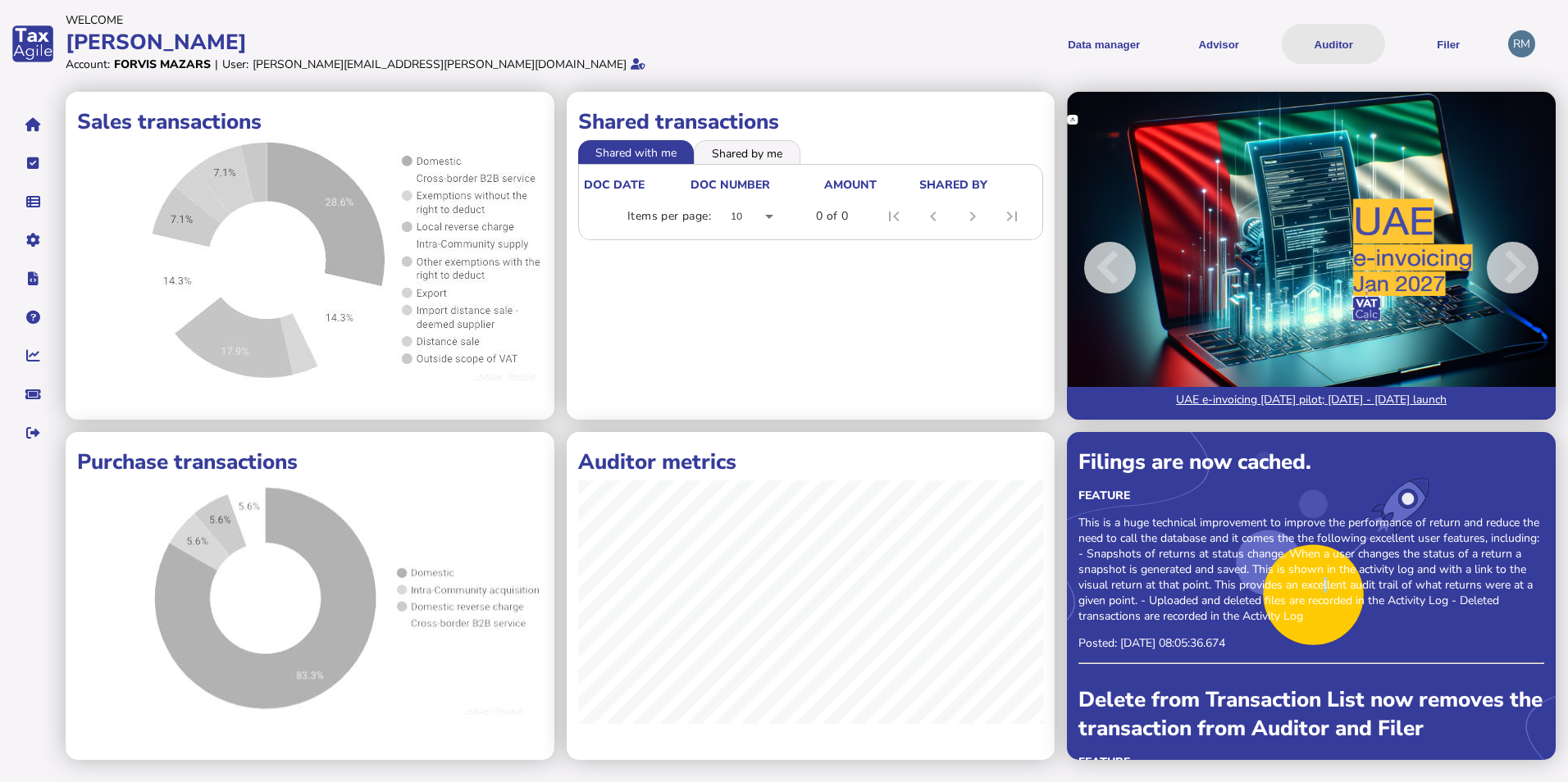
click at [1028, 52] on button "Auditor" at bounding box center [1333, 44] width 103 height 40
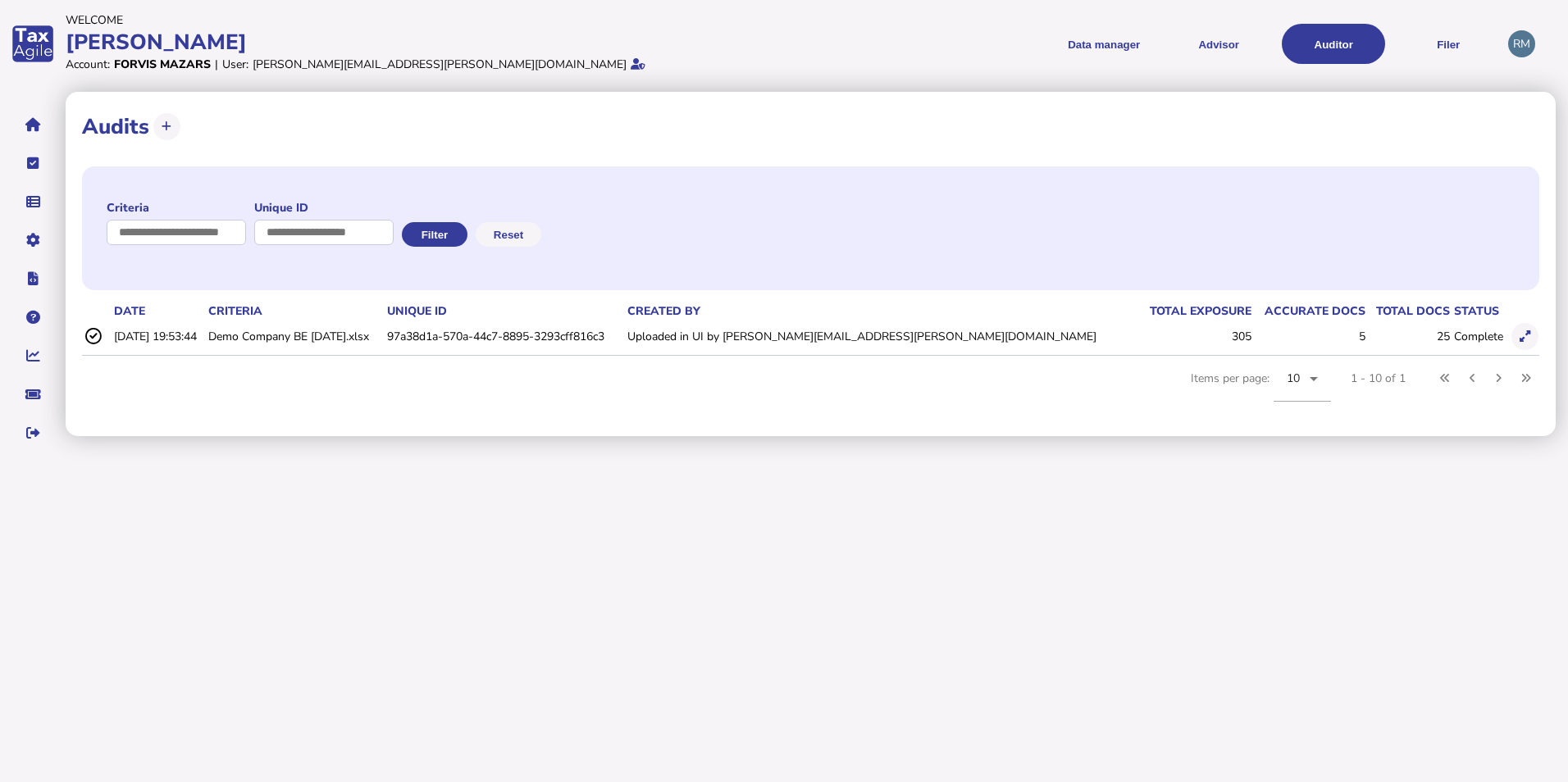
click at [92, 335] on icon at bounding box center [92, 336] width 18 height 16
click at [1028, 344] on td "305" at bounding box center [1195, 337] width 115 height 34
drag, startPoint x: 1212, startPoint y: 344, endPoint x: 1367, endPoint y: 347, distance: 155.0
click at [1028, 347] on td "25" at bounding box center [1408, 337] width 84 height 34
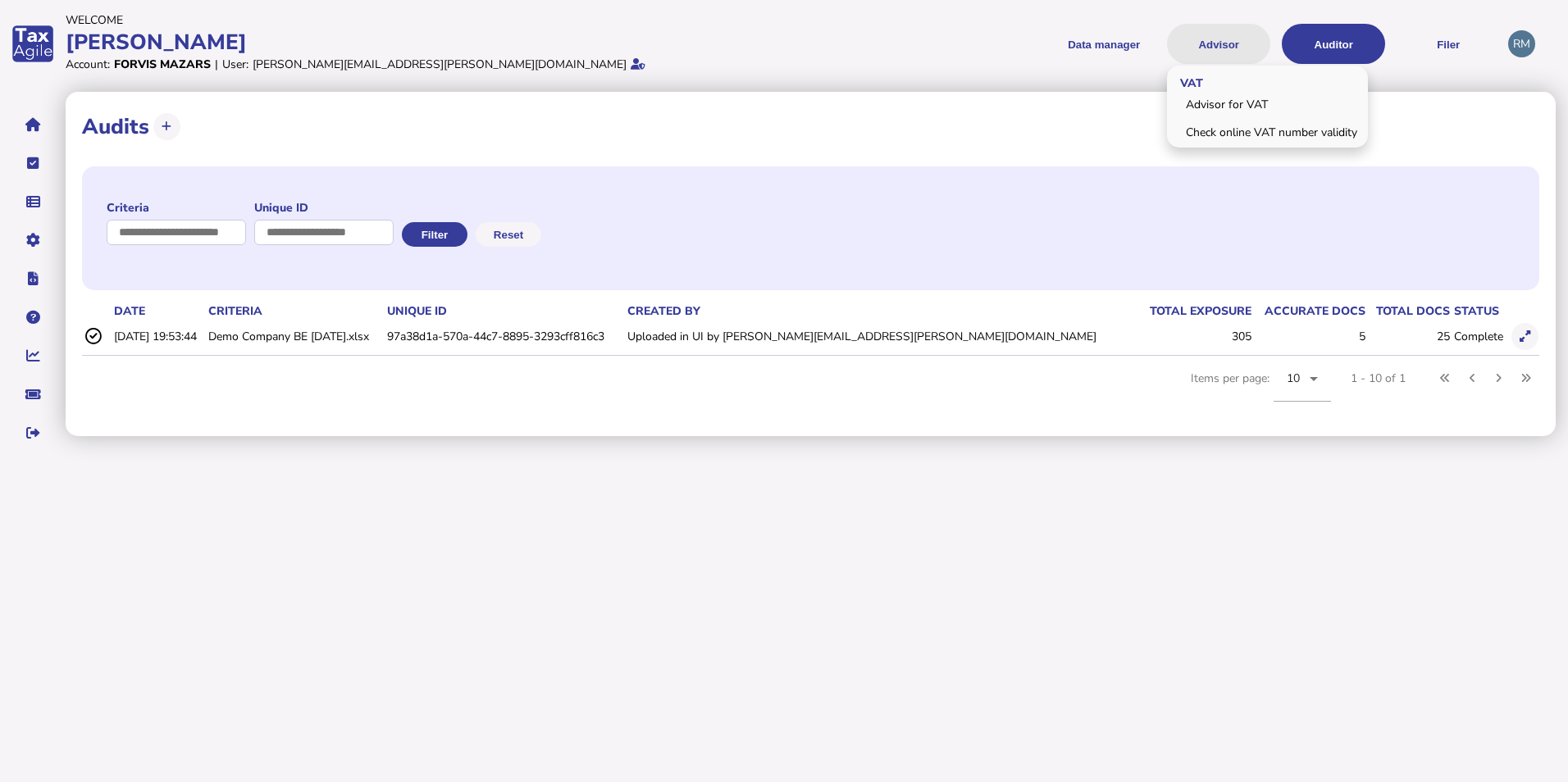
click at [1028, 44] on button "Advisor" at bounding box center [1219, 44] width 103 height 40
click at [1028, 134] on link "Check online VAT number validity" at bounding box center [1268, 132] width 196 height 26
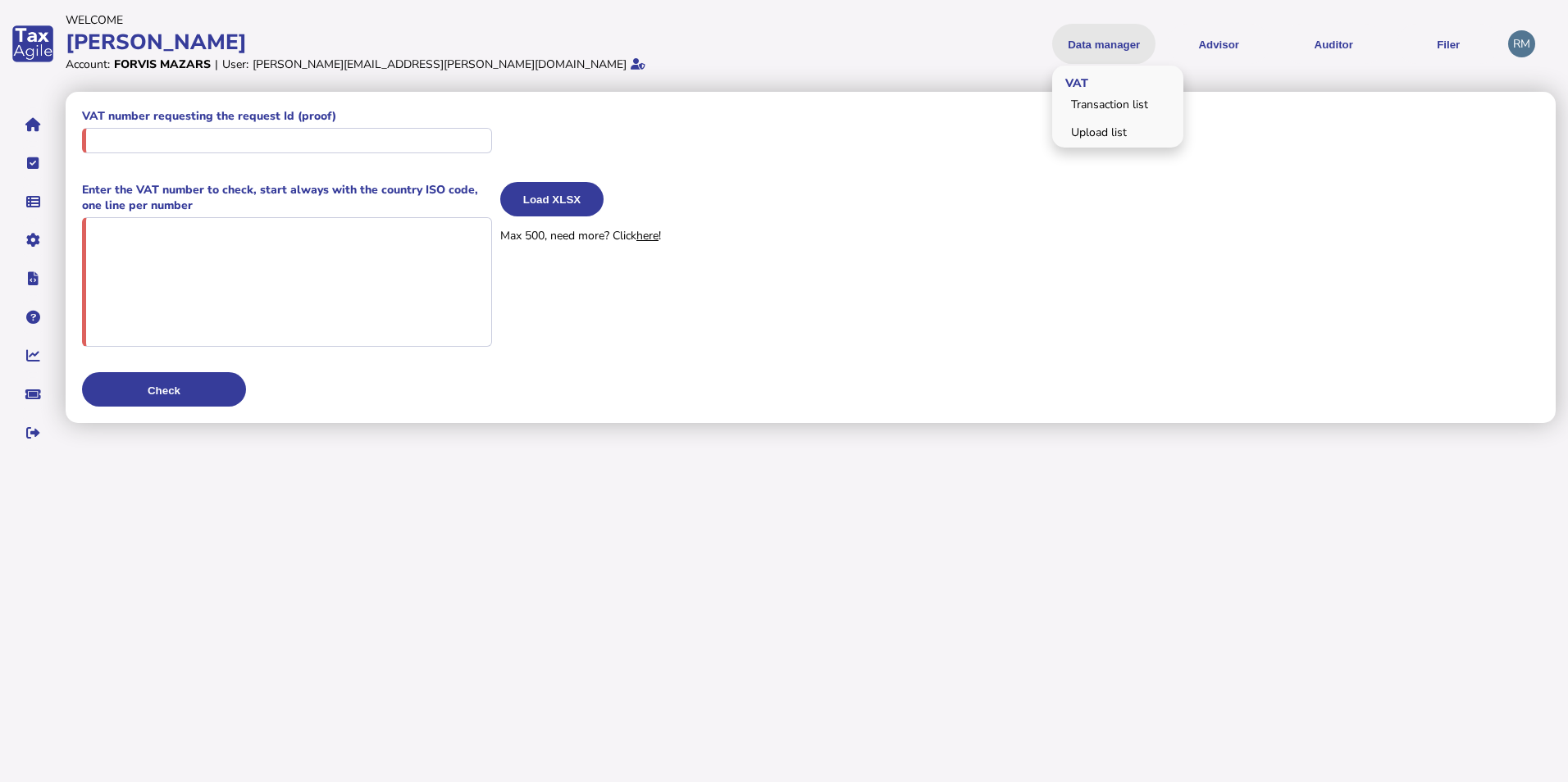
click at [1028, 42] on button "Data manager" at bounding box center [1104, 44] width 103 height 40
click at [26, 113] on button "navigate application pages" at bounding box center [33, 124] width 35 height 35
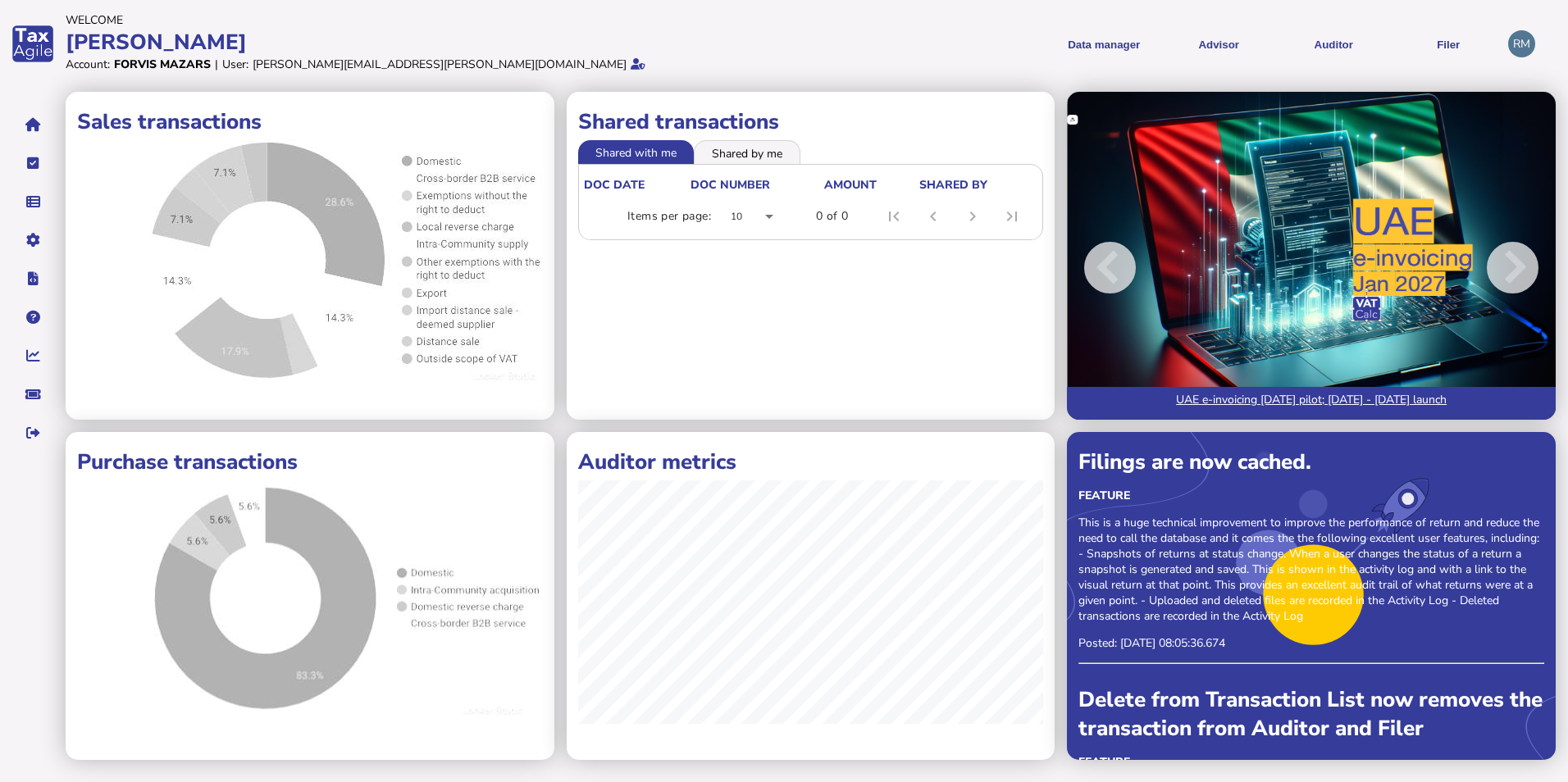
click at [1028, 44] on div "RM" at bounding box center [1522, 44] width 27 height 27
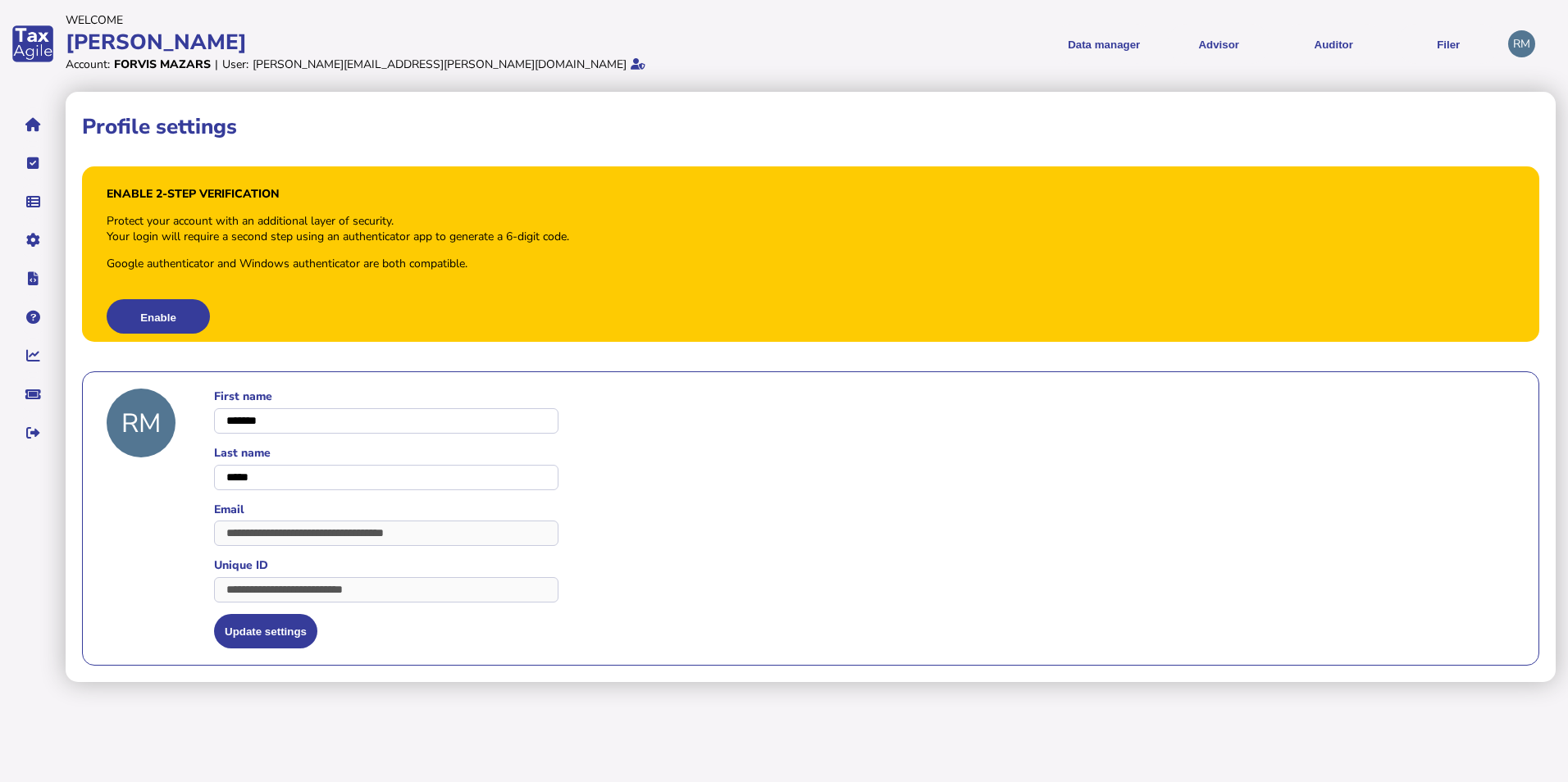
drag, startPoint x: 1516, startPoint y: 44, endPoint x: 885, endPoint y: 48, distance: 631.0
click at [885, 48] on menu "Data manager VAT Transaction list Upload list Advisor VAT Advisor for VAT Check…" at bounding box center [1144, 44] width 714 height 40
click at [630, 64] on icon at bounding box center [637, 64] width 15 height 12
drag, startPoint x: 471, startPoint y: 64, endPoint x: 427, endPoint y: 64, distance: 44.0
click at [427, 64] on div "[PERSON_NAME][EMAIL_ADDRESS][PERSON_NAME][DOMAIN_NAME]" at bounding box center [439, 65] width 374 height 16
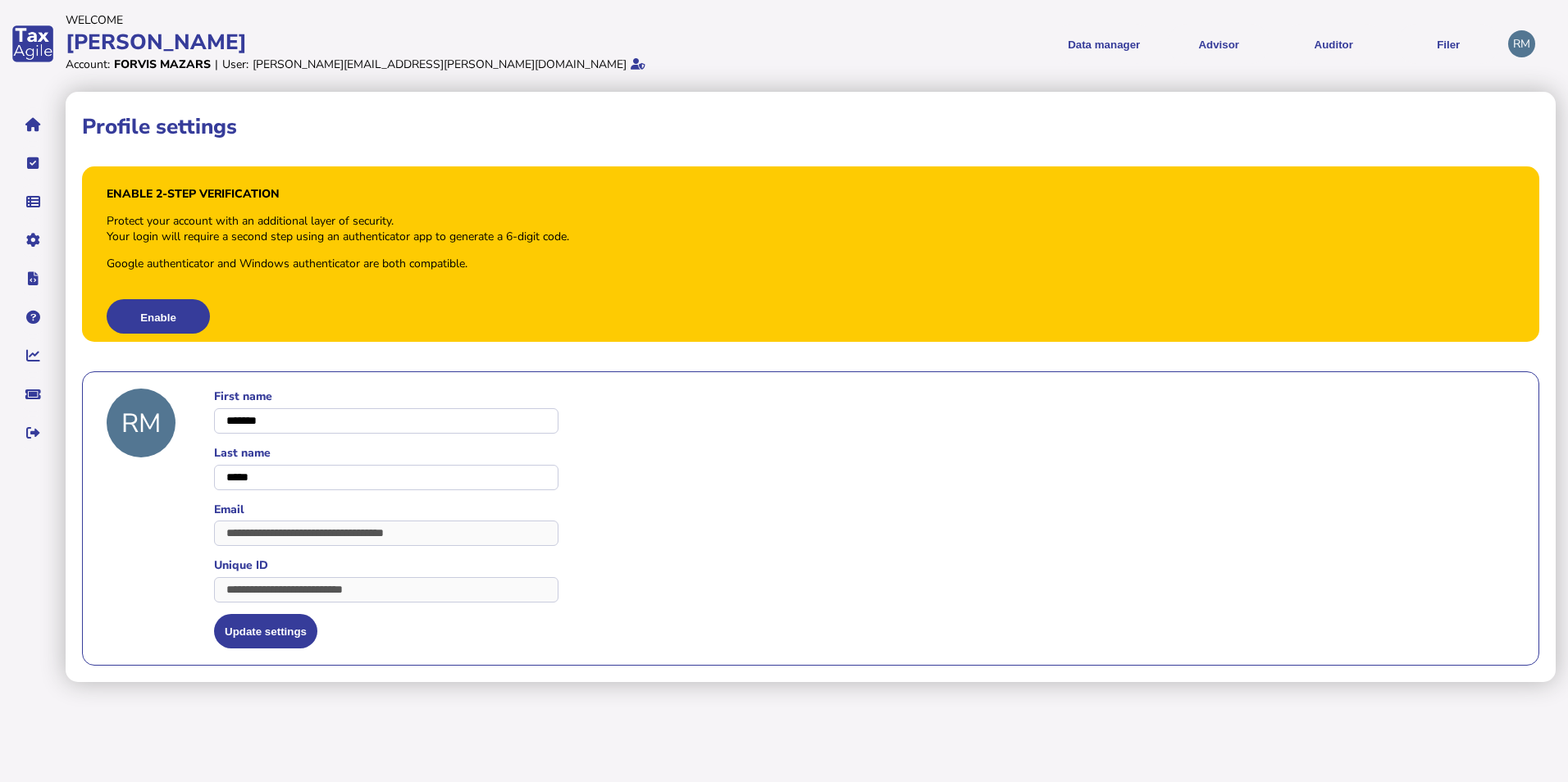
click at [630, 68] on icon at bounding box center [637, 64] width 15 height 12
click at [630, 61] on icon at bounding box center [637, 64] width 15 height 12
click at [262, 59] on div "[PERSON_NAME][EMAIL_ADDRESS][PERSON_NAME][DOMAIN_NAME]" at bounding box center [439, 65] width 374 height 16
drag, startPoint x: 262, startPoint y: 59, endPoint x: 175, endPoint y: 59, distance: 87.0
click at [175, 59] on div "Forvis Mazars" at bounding box center [162, 65] width 97 height 16
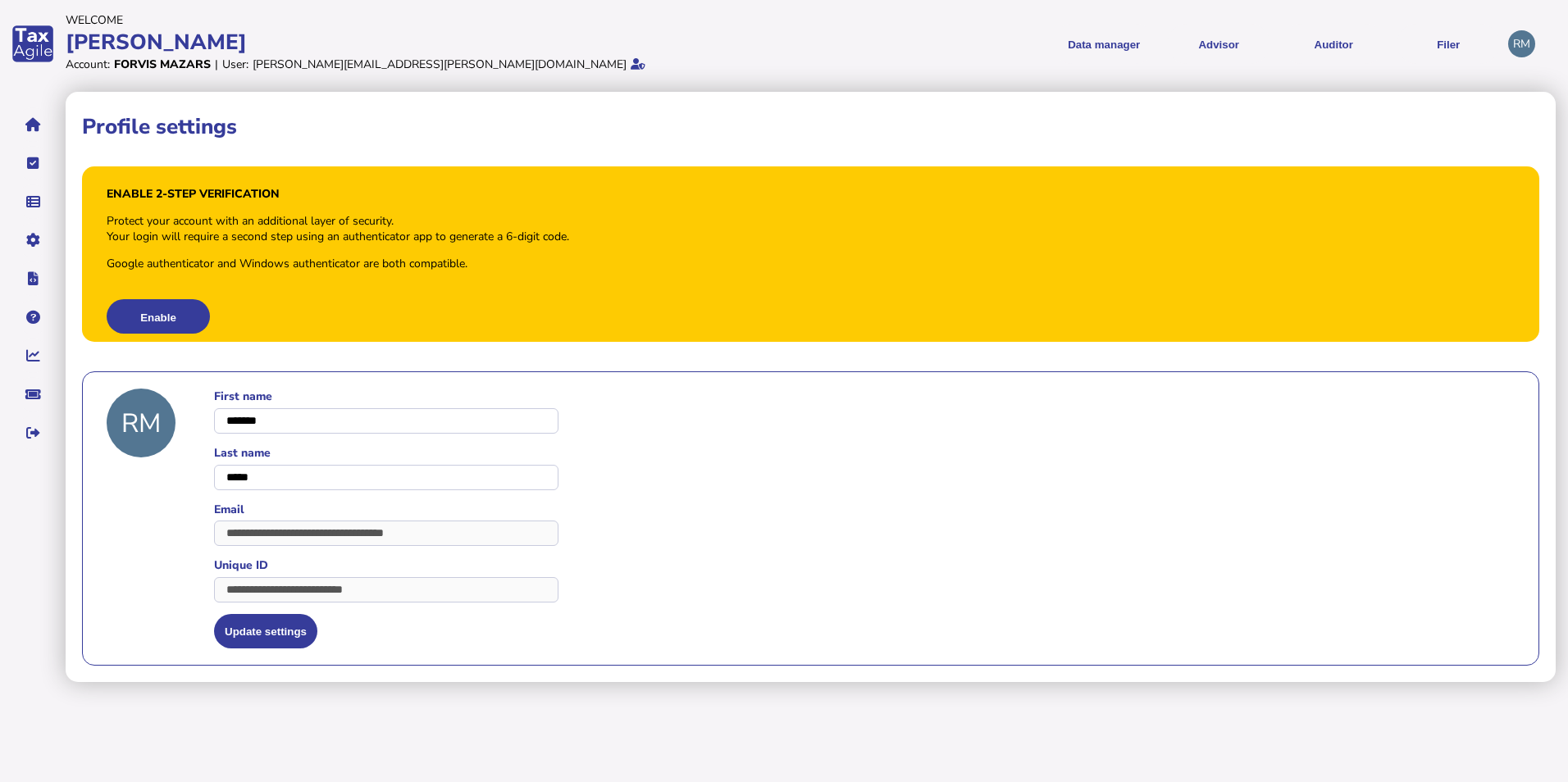
click at [104, 55] on div "[PERSON_NAME]" at bounding box center [422, 42] width 714 height 28
drag, startPoint x: 90, startPoint y: 30, endPoint x: 77, endPoint y: 37, distance: 14.8
click at [88, 31] on div "[PERSON_NAME]" at bounding box center [422, 42] width 714 height 28
click at [48, 49] on div "app logo" at bounding box center [33, 44] width 66 height 88
drag, startPoint x: 1505, startPoint y: 28, endPoint x: 1097, endPoint y: 59, distance: 409.2
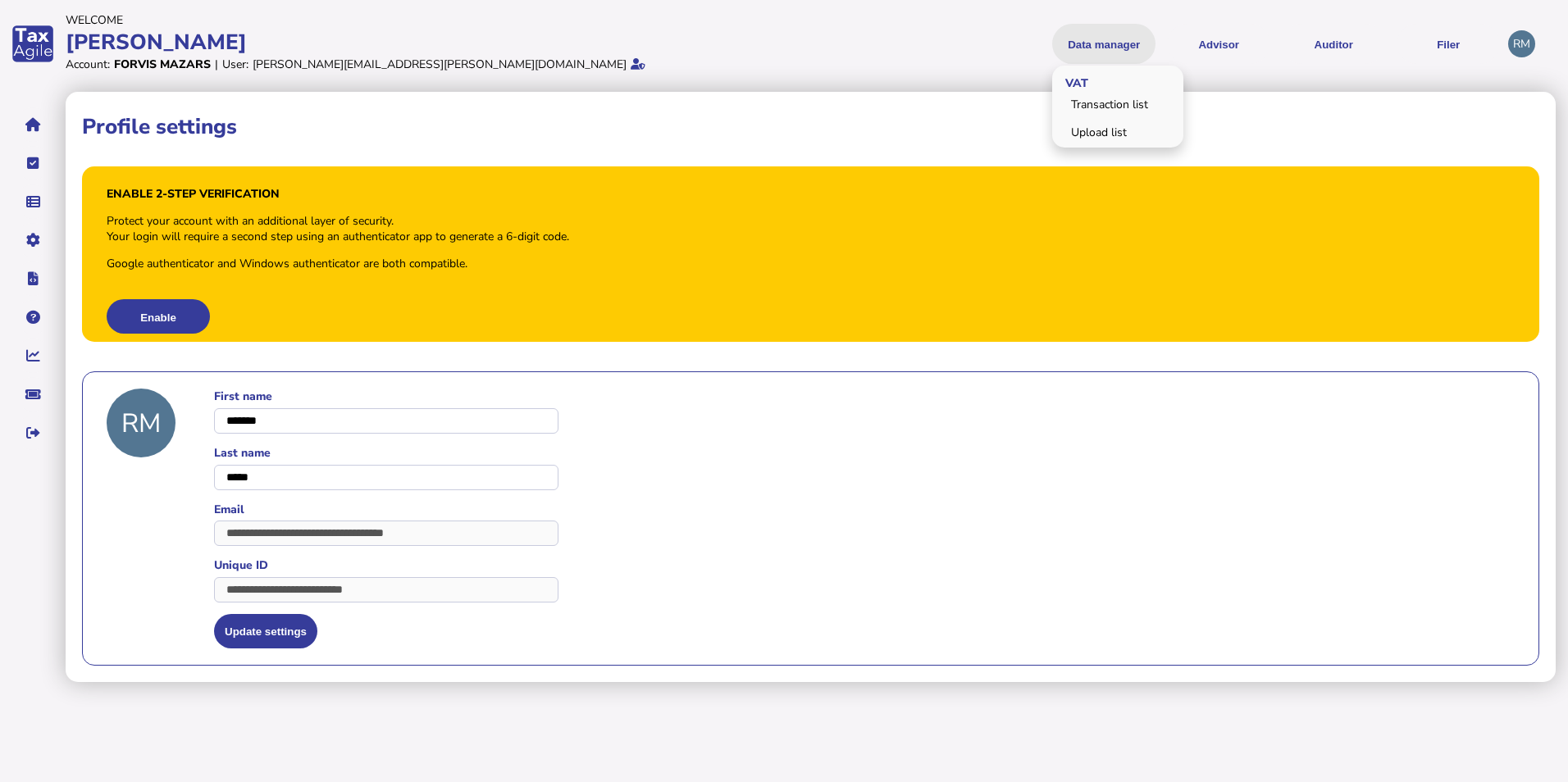
click at [1028, 59] on button "Data manager" at bounding box center [1104, 44] width 103 height 40
drag, startPoint x: 1519, startPoint y: 43, endPoint x: 1030, endPoint y: 139, distance: 498.3
click at [1028, 139] on div "Profile settings" at bounding box center [810, 127] width 1457 height 37
click at [1028, 37] on div "RM" at bounding box center [1522, 44] width 27 height 27
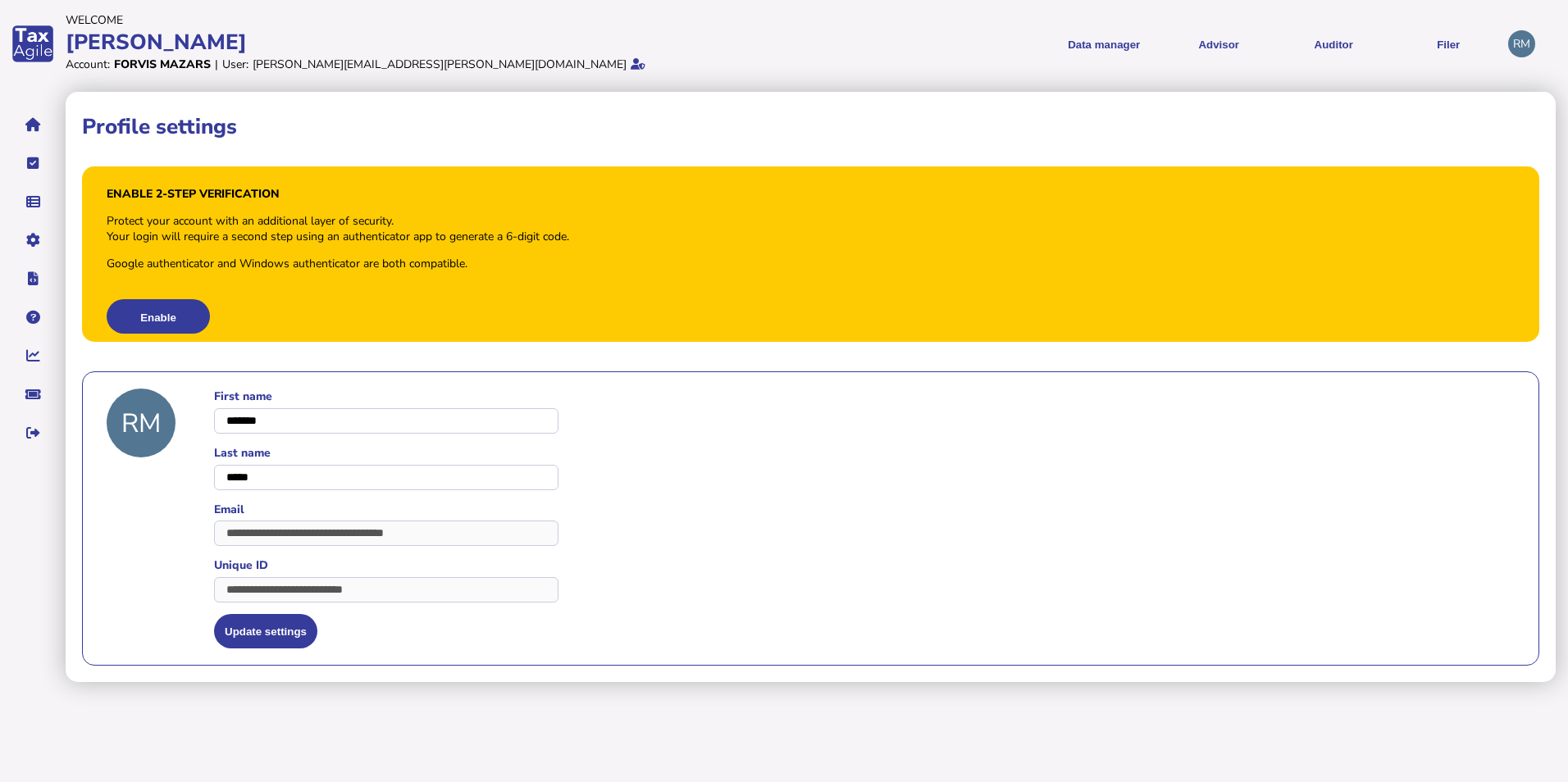
click at [1028, 50] on div "RM" at bounding box center [1522, 44] width 27 height 27
click at [1028, 100] on div "Profile settings Enable 2-step verification Protect your account with an additi…" at bounding box center [811, 387] width 1490 height 590
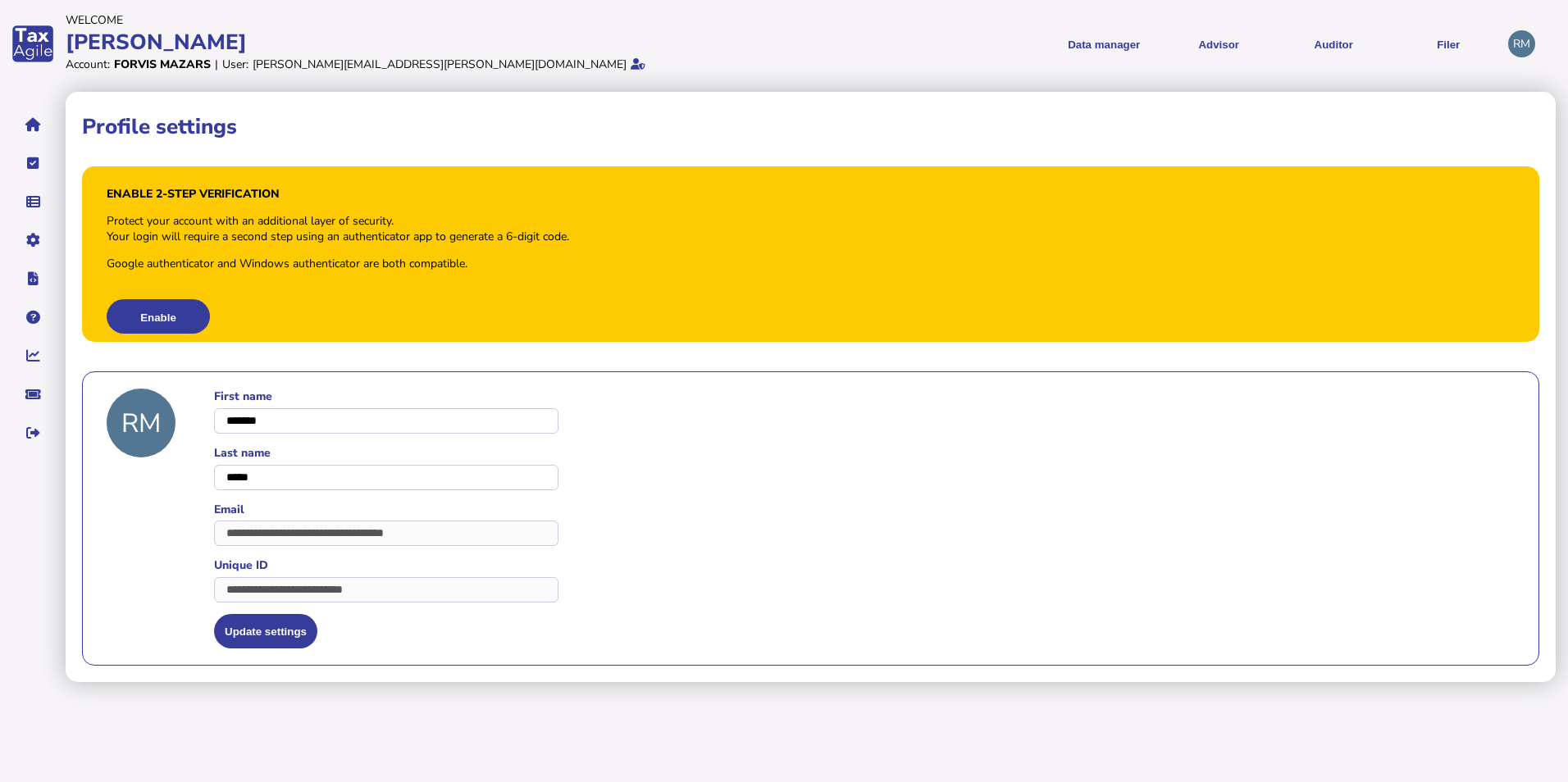
click at [1028, 54] on div "RM" at bounding box center [1522, 44] width 27 height 27
click at [1028, 53] on div "RM" at bounding box center [1522, 44] width 27 height 27
click at [28, 48] on div "app logo" at bounding box center [33, 44] width 66 height 88
drag, startPoint x: 27, startPoint y: 45, endPoint x: 103, endPoint y: 20, distance: 80.0
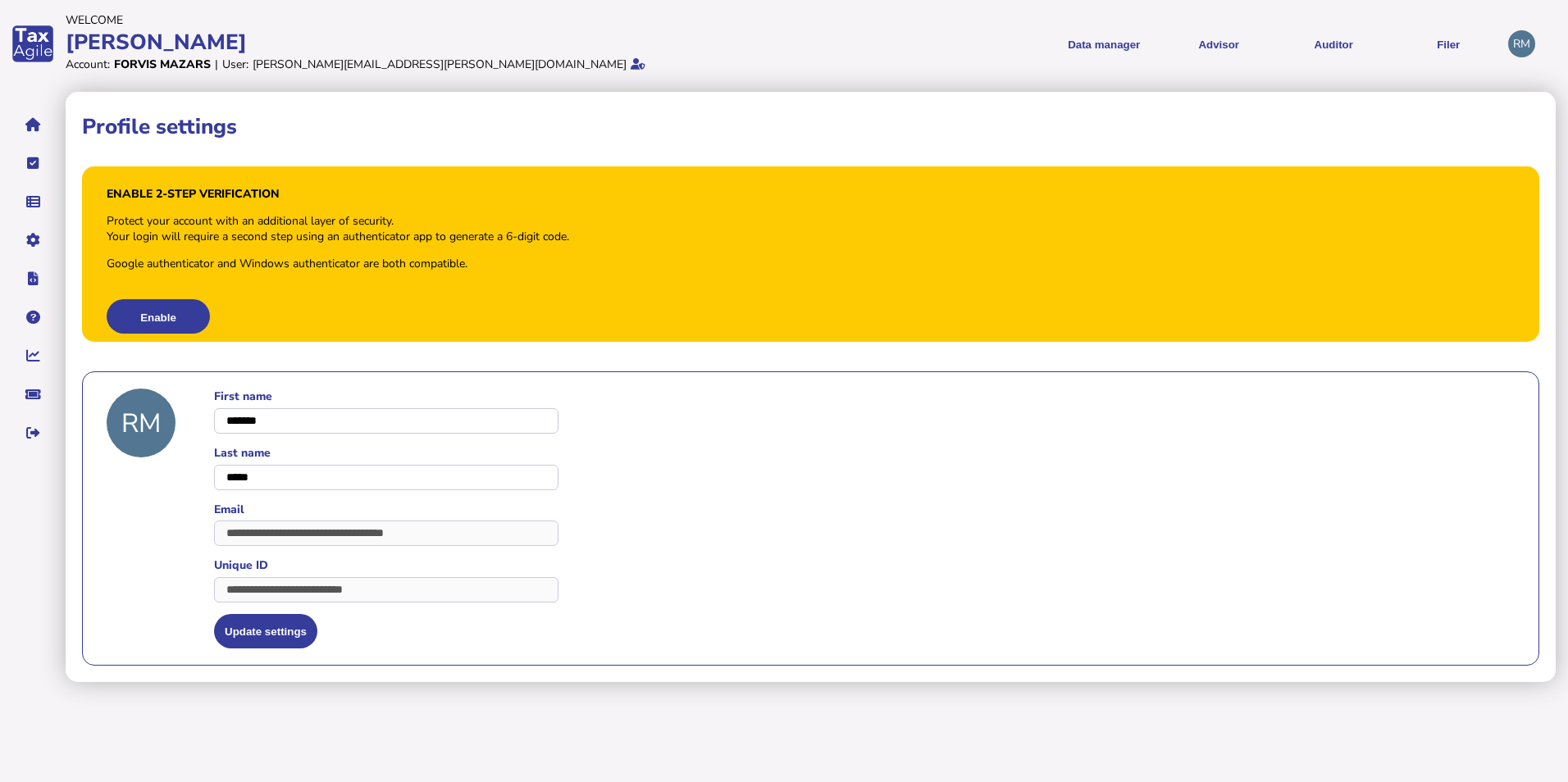
click at [103, 20] on div "Welcome" at bounding box center [422, 20] width 714 height 16
click at [111, 41] on div "[PERSON_NAME]" at bounding box center [422, 42] width 714 height 28
click at [152, 63] on div "Forvis Mazars" at bounding box center [162, 65] width 97 height 16
click at [630, 64] on icon at bounding box center [637, 64] width 15 height 12
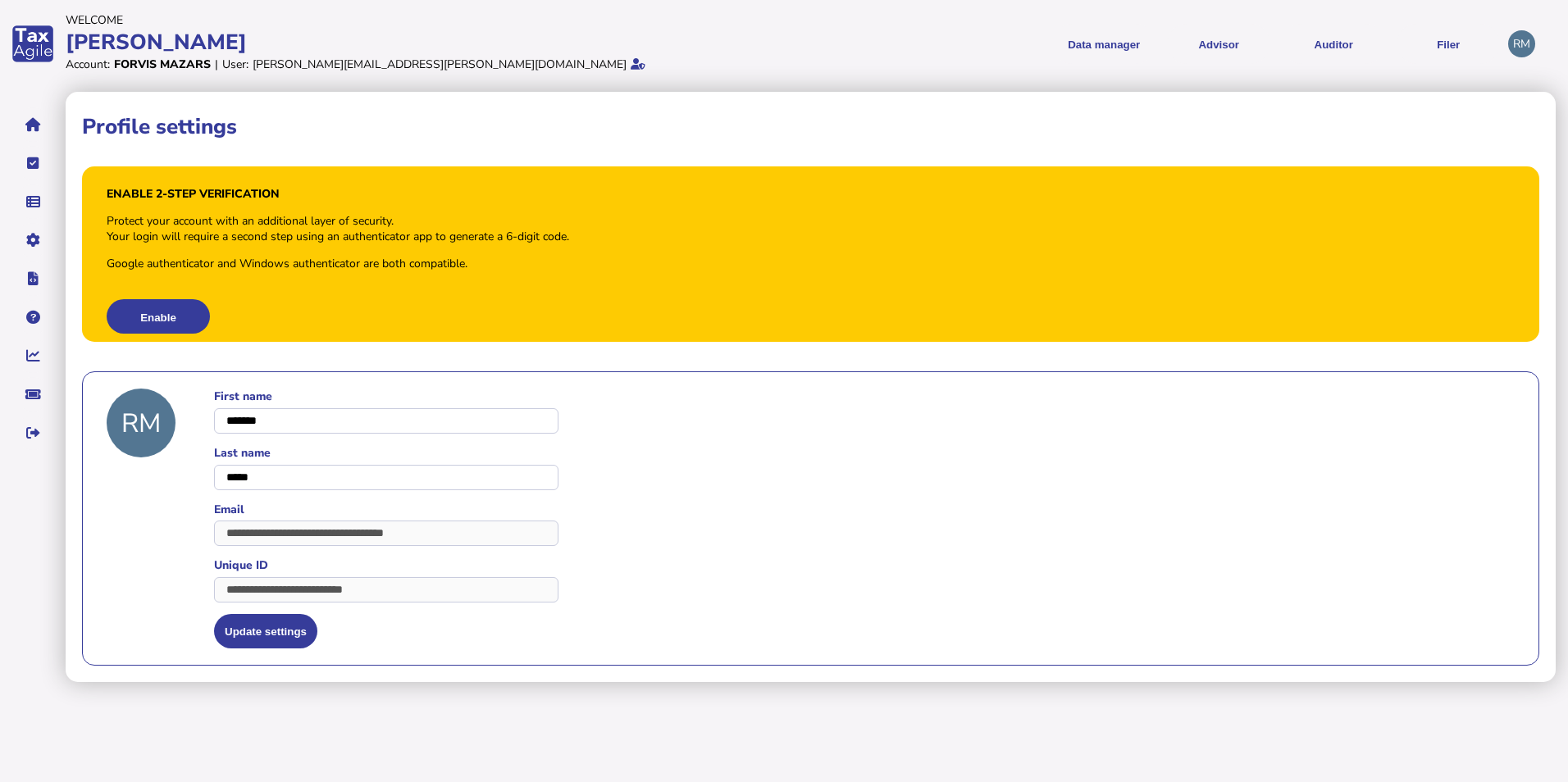
click at [630, 64] on icon at bounding box center [637, 64] width 15 height 12
click at [456, 63] on div "[PERSON_NAME][EMAIL_ADDRESS][PERSON_NAME][DOMAIN_NAME]" at bounding box center [439, 65] width 374 height 16
click at [487, 61] on div "Account: [PERSON_NAME] | User: [PERSON_NAME][EMAIL_ADDRESS][PERSON_NAME][DOMAIN…" at bounding box center [422, 65] width 714 height 16
click at [41, 441] on button "navigate application pages" at bounding box center [33, 433] width 35 height 35
